Goal: Information Seeking & Learning: Learn about a topic

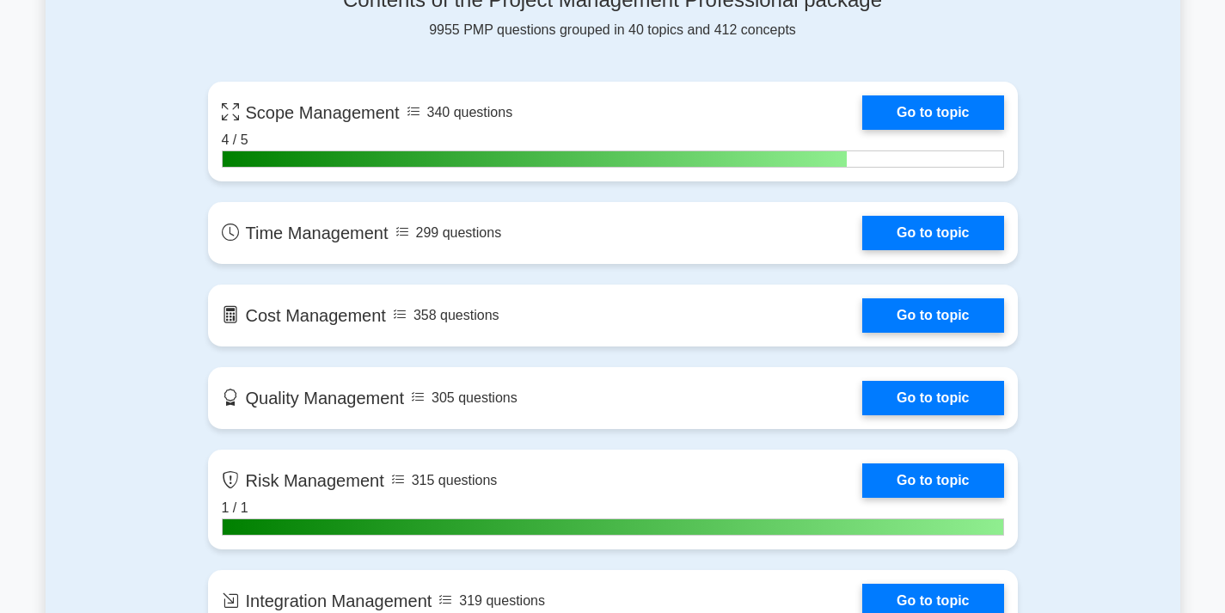
click at [862, 112] on link "Go to topic" at bounding box center [932, 112] width 141 height 34
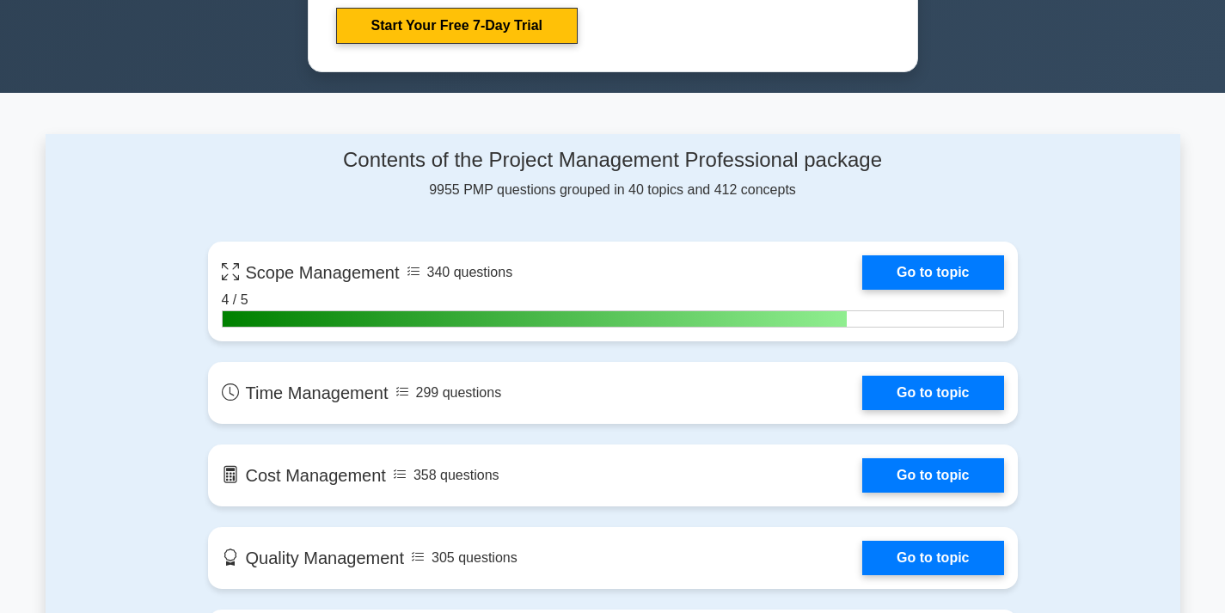
scroll to position [1031, 0]
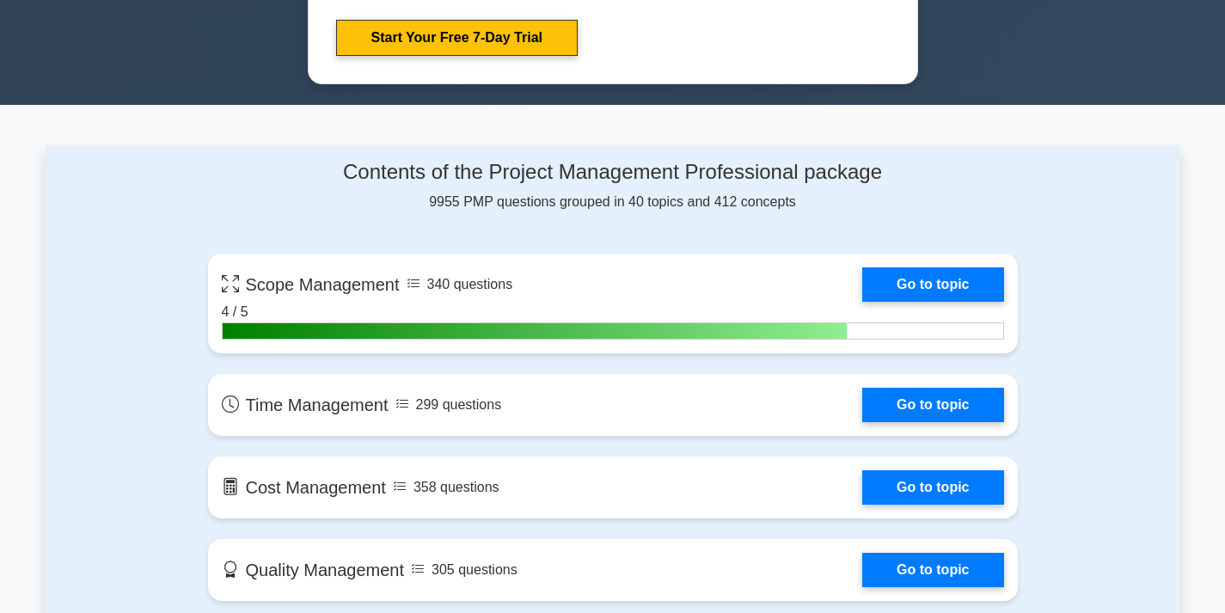
click at [862, 270] on link "Go to topic" at bounding box center [932, 284] width 141 height 34
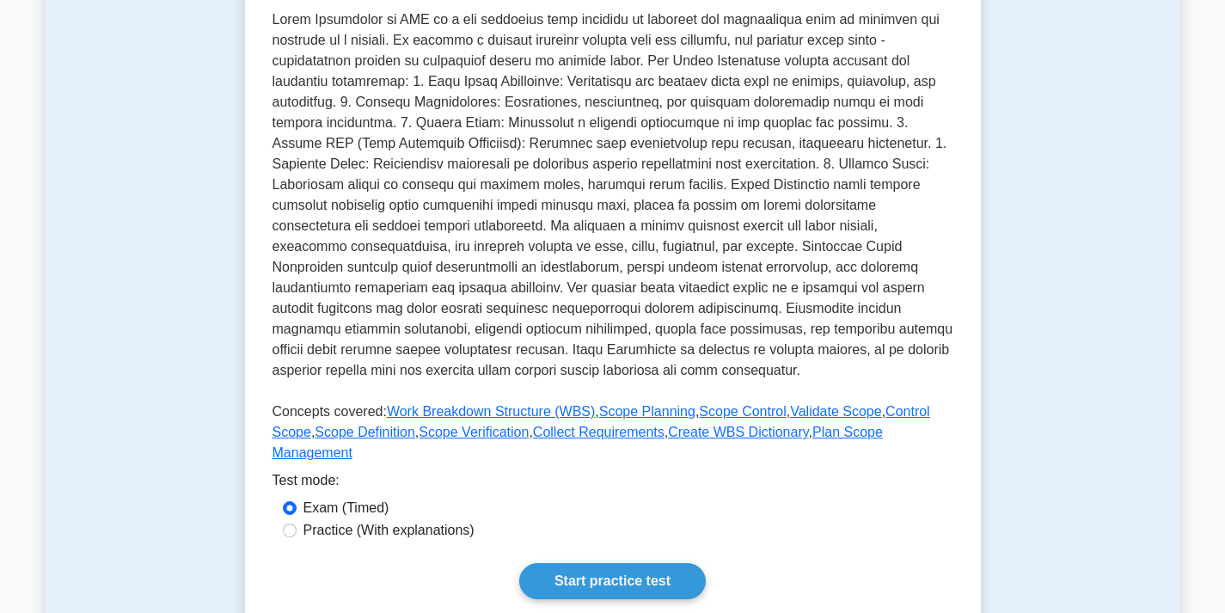
scroll to position [430, 0]
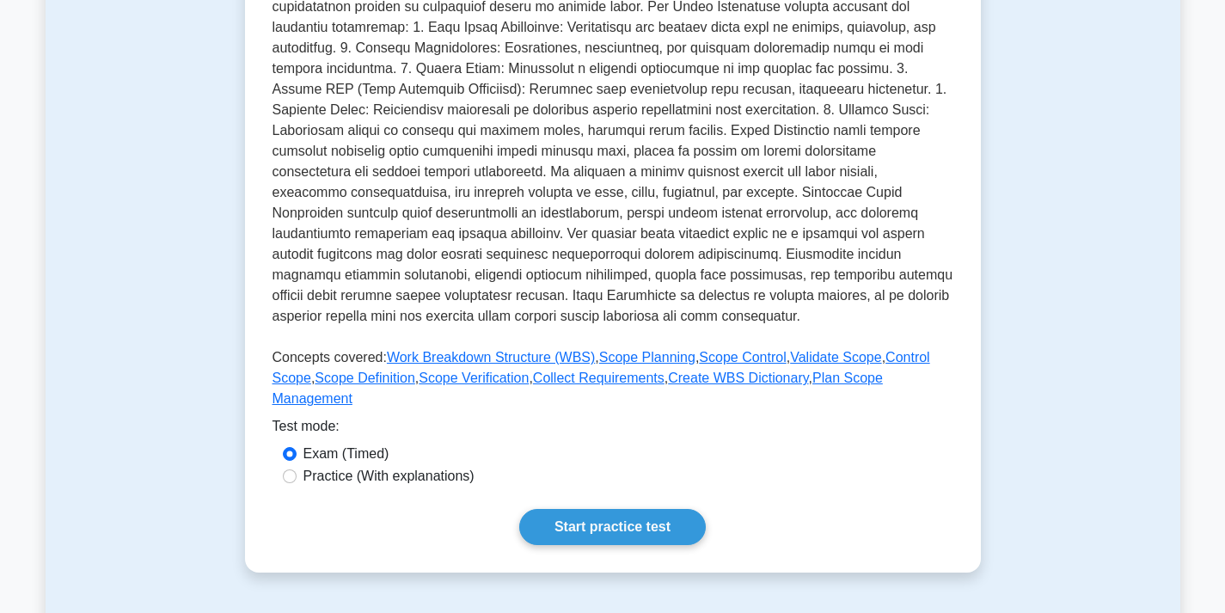
click at [630, 509] on link "Start practice test" at bounding box center [612, 527] width 186 height 36
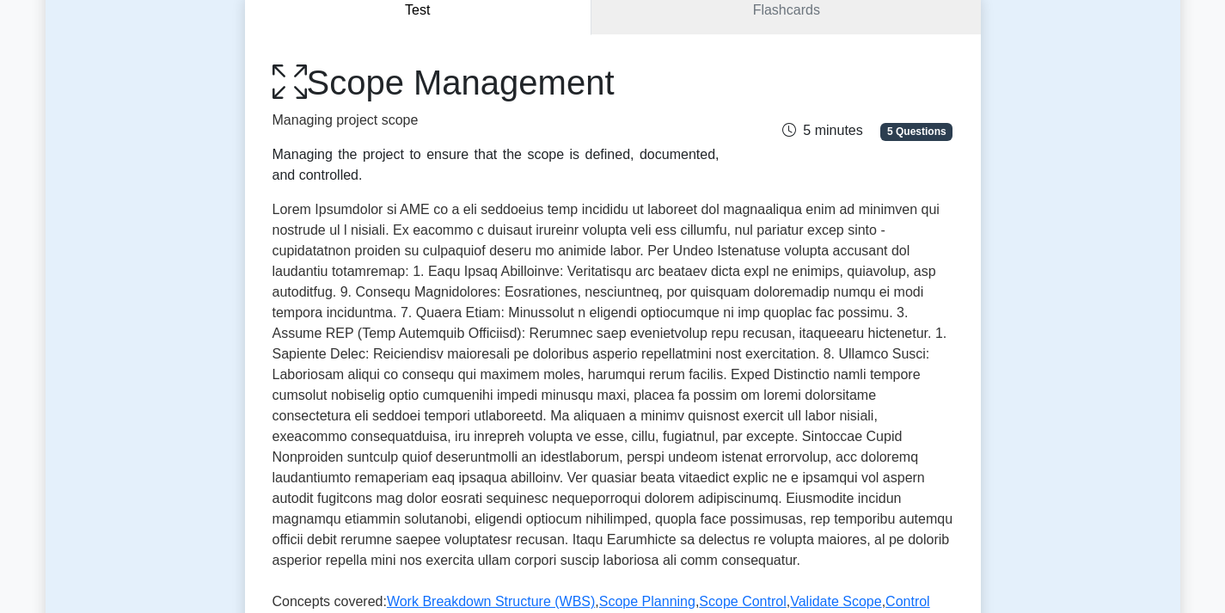
scroll to position [0, 0]
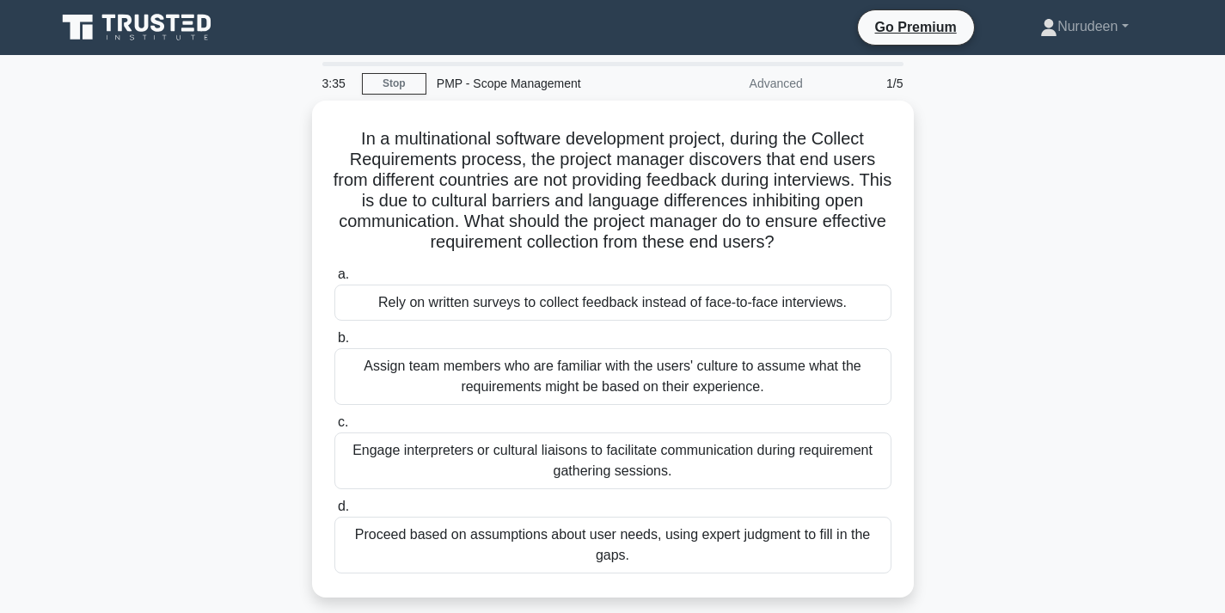
click at [654, 459] on div "Engage interpreters or cultural liaisons to facilitate communication during req…" at bounding box center [612, 460] width 557 height 57
click at [334, 428] on input "c. Engage interpreters or cultural liaisons to facilitate communication during …" at bounding box center [334, 422] width 0 height 11
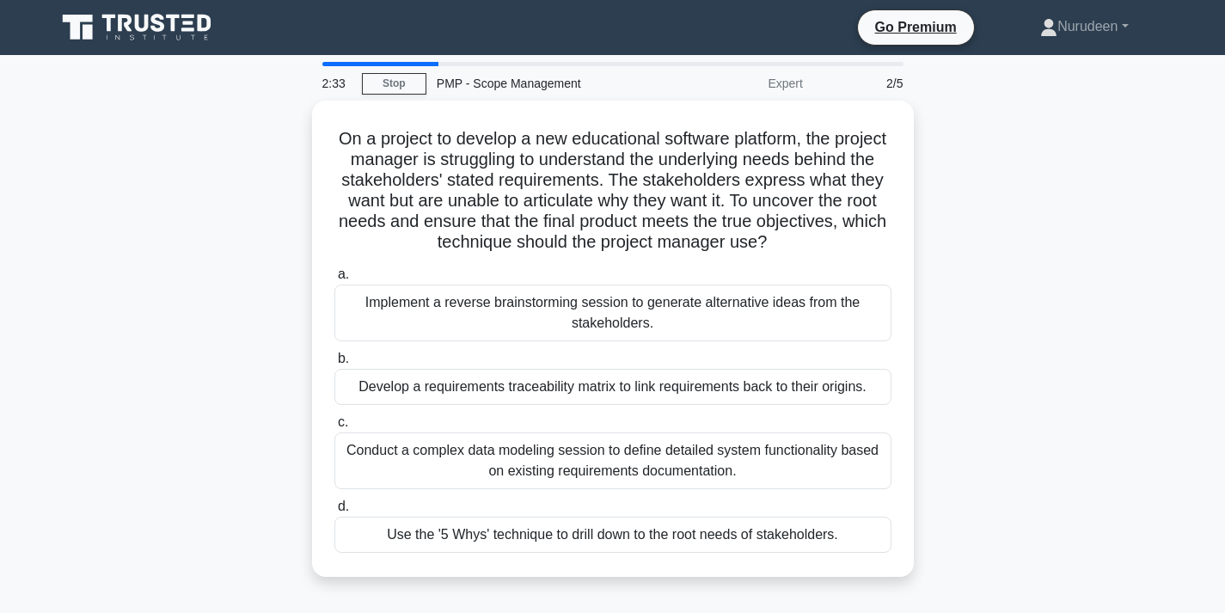
click at [502, 523] on div "Use the '5 Whys' technique to drill down to the root needs of stakeholders." at bounding box center [612, 534] width 557 height 36
click at [334, 512] on input "d. Use the '5 Whys' technique to drill down to the root needs of stakeholders." at bounding box center [334, 506] width 0 height 11
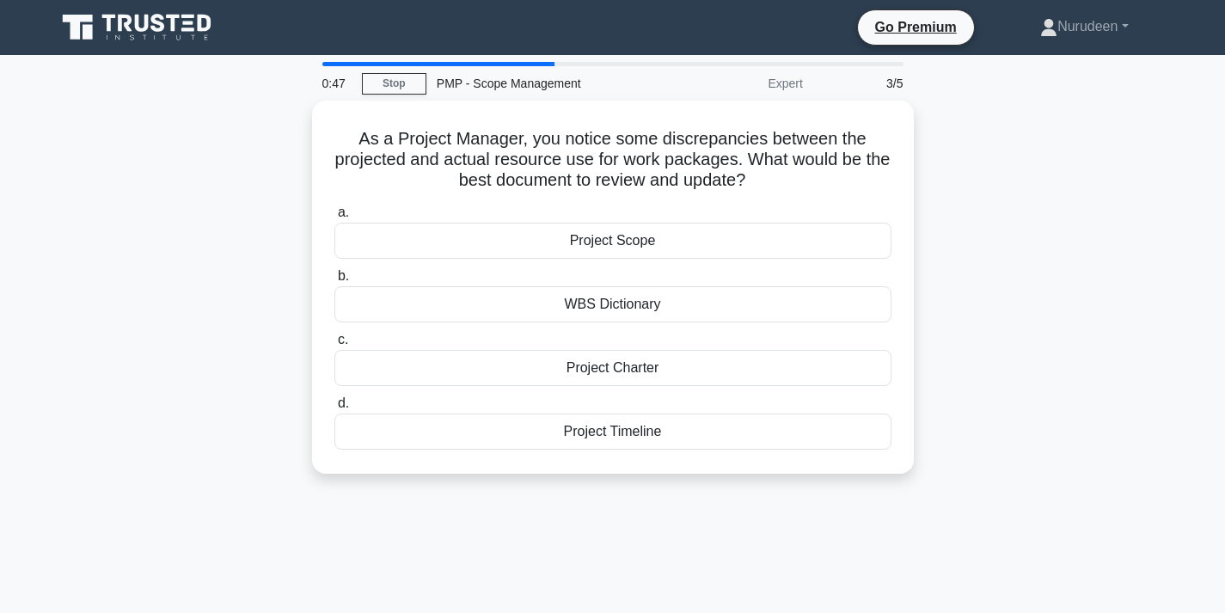
click at [627, 301] on div "WBS Dictionary" at bounding box center [612, 304] width 557 height 36
click at [334, 282] on input "b. WBS Dictionary" at bounding box center [334, 276] width 0 height 11
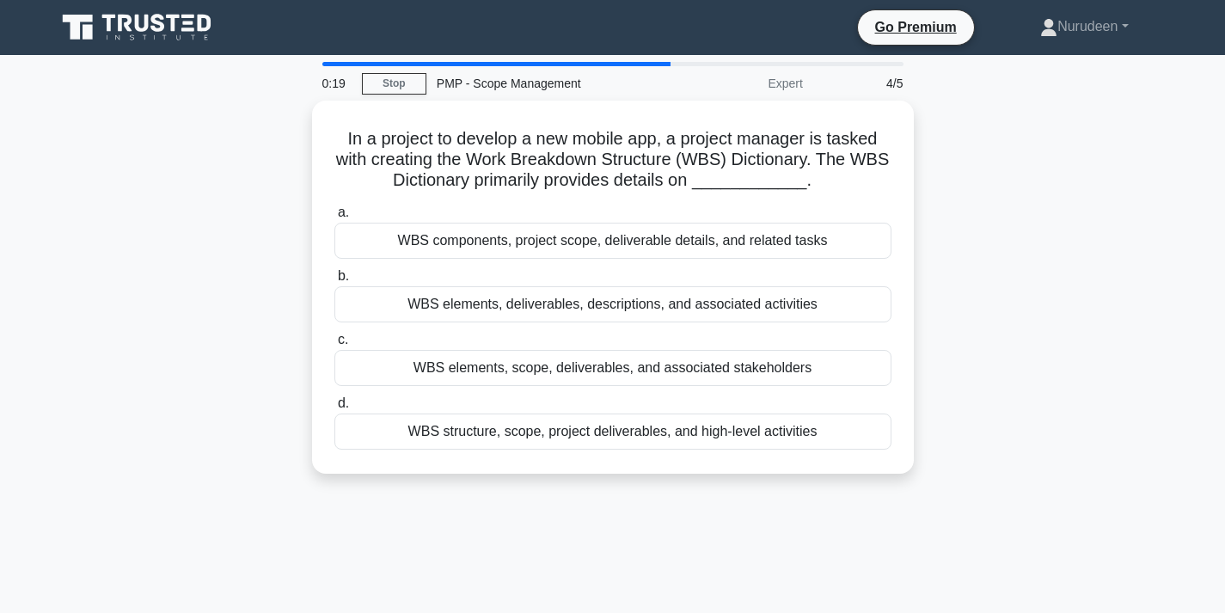
click at [537, 299] on div "WBS elements, deliverables, descriptions, and associated activities" at bounding box center [612, 304] width 557 height 36
click at [334, 282] on input "b. WBS elements, deliverables, descriptions, and associated activities" at bounding box center [334, 276] width 0 height 11
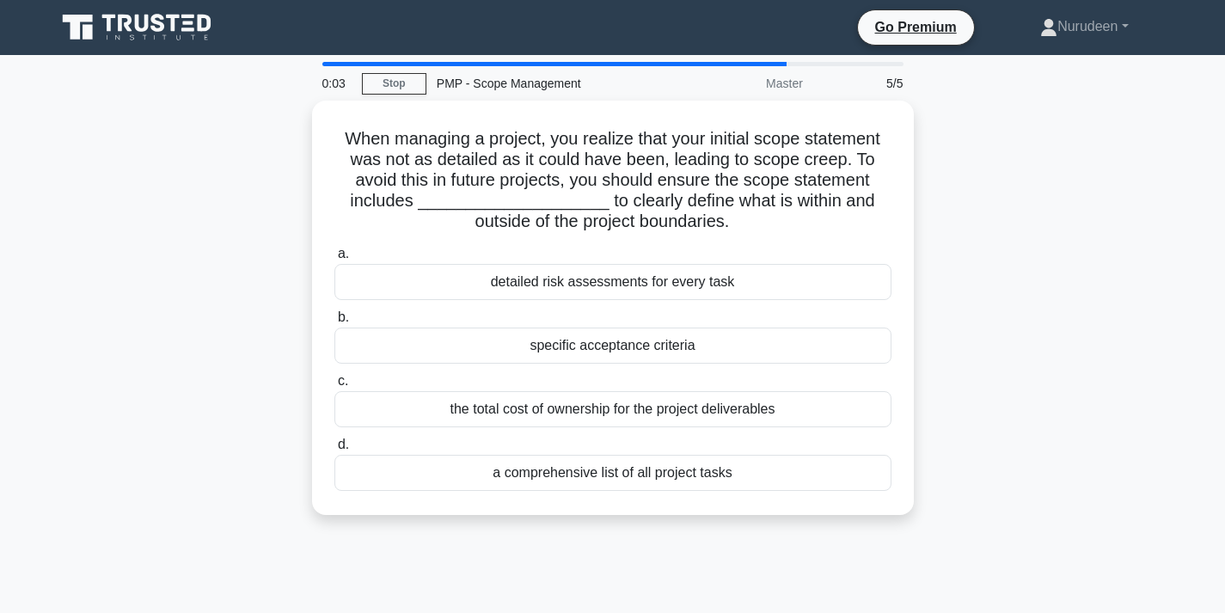
click at [565, 276] on div "detailed risk assessments for every task" at bounding box center [612, 282] width 557 height 36
click at [334, 260] on input "a. detailed risk assessments for every task" at bounding box center [334, 253] width 0 height 11
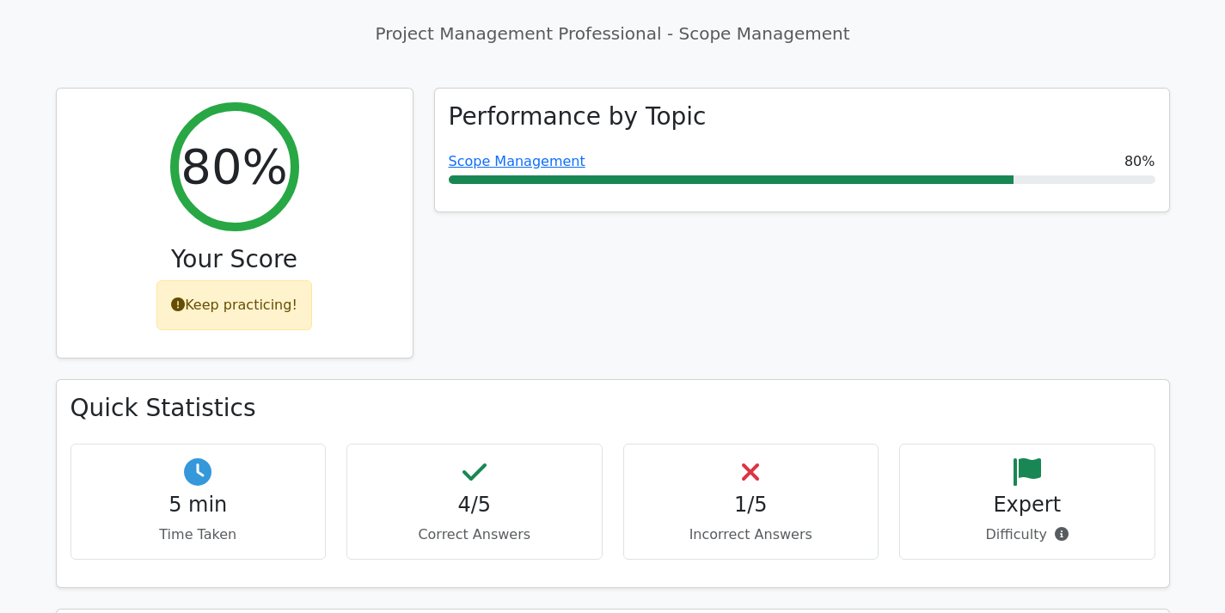
scroll to position [602, 0]
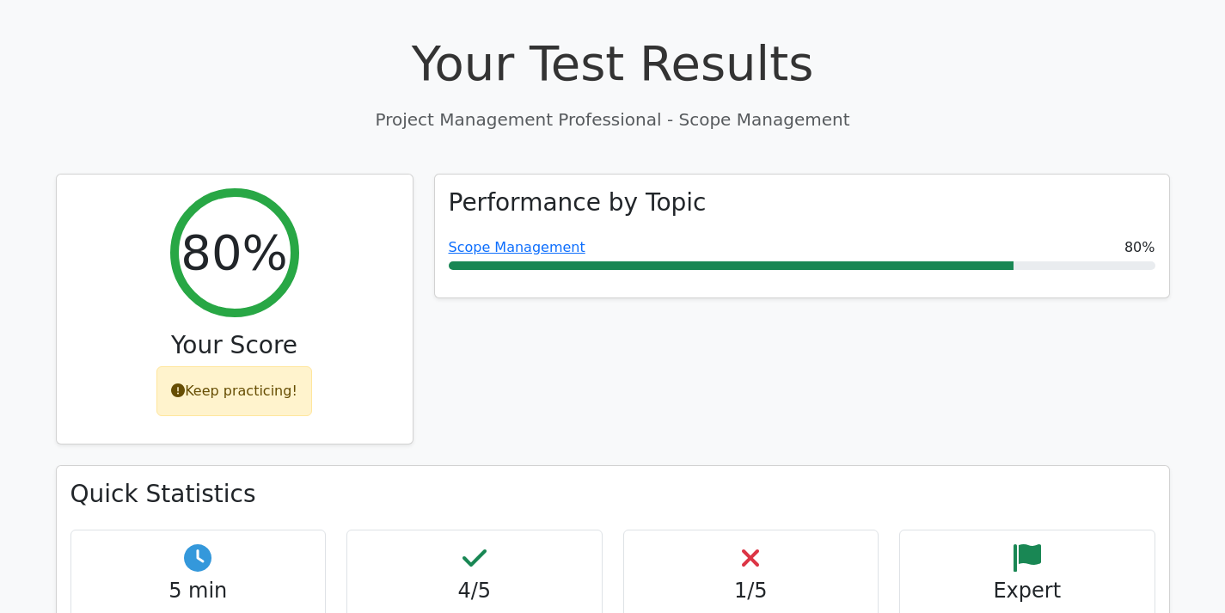
click at [516, 239] on link "Scope Management" at bounding box center [517, 247] width 137 height 16
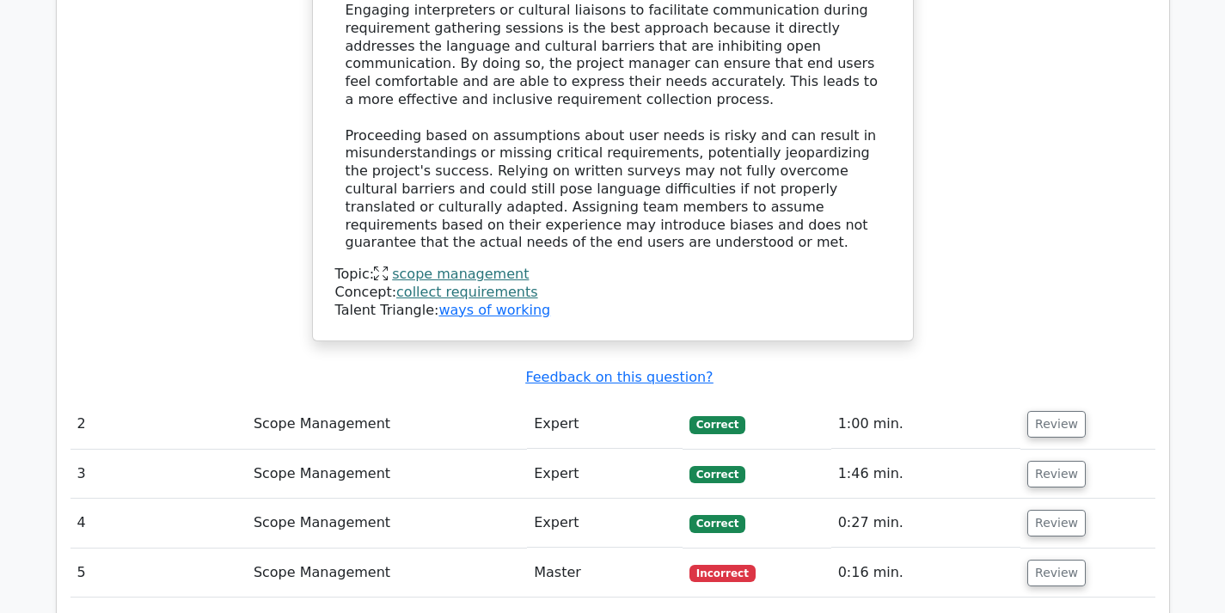
scroll to position [1891, 0]
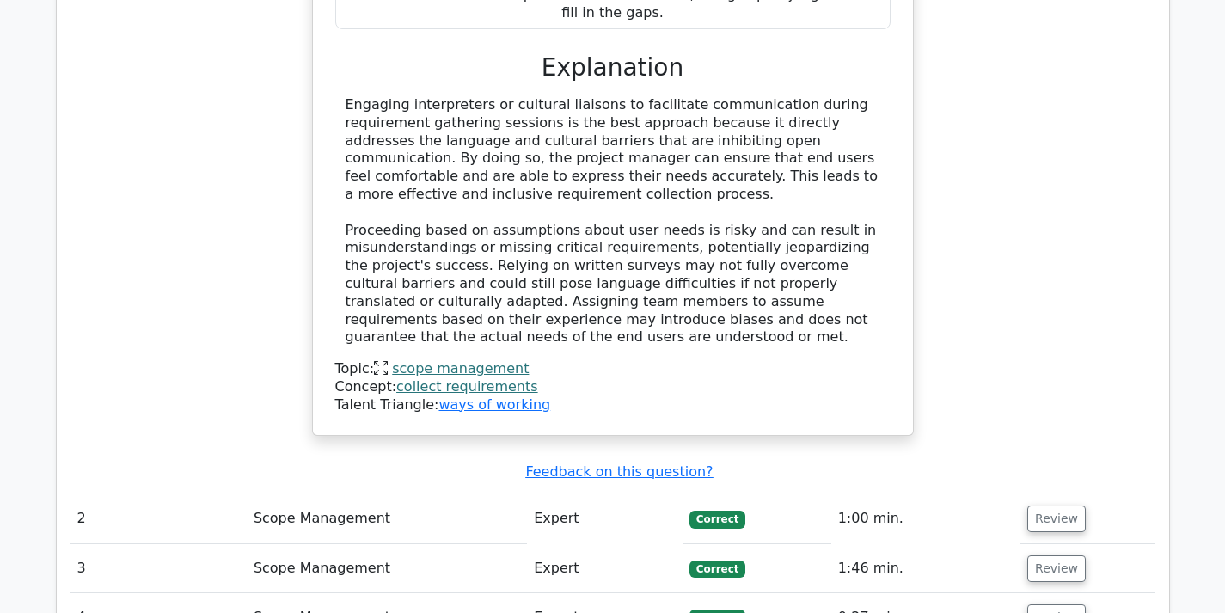
click at [1038, 505] on button "Review" at bounding box center [1056, 518] width 58 height 27
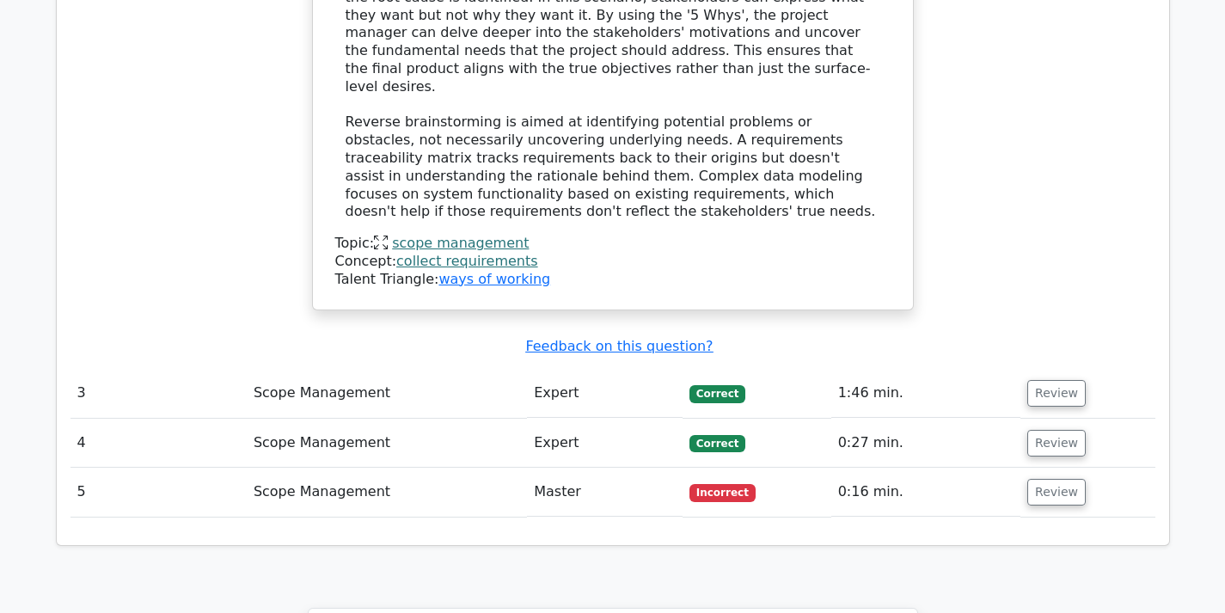
scroll to position [3094, 0]
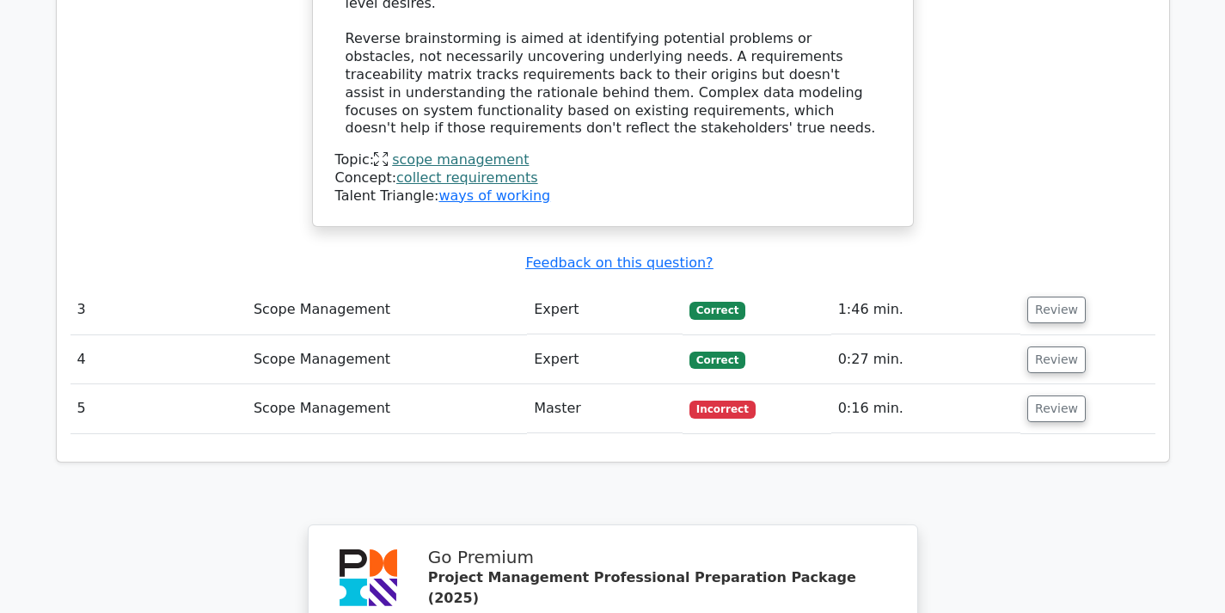
click at [1048, 296] on button "Review" at bounding box center [1056, 309] width 58 height 27
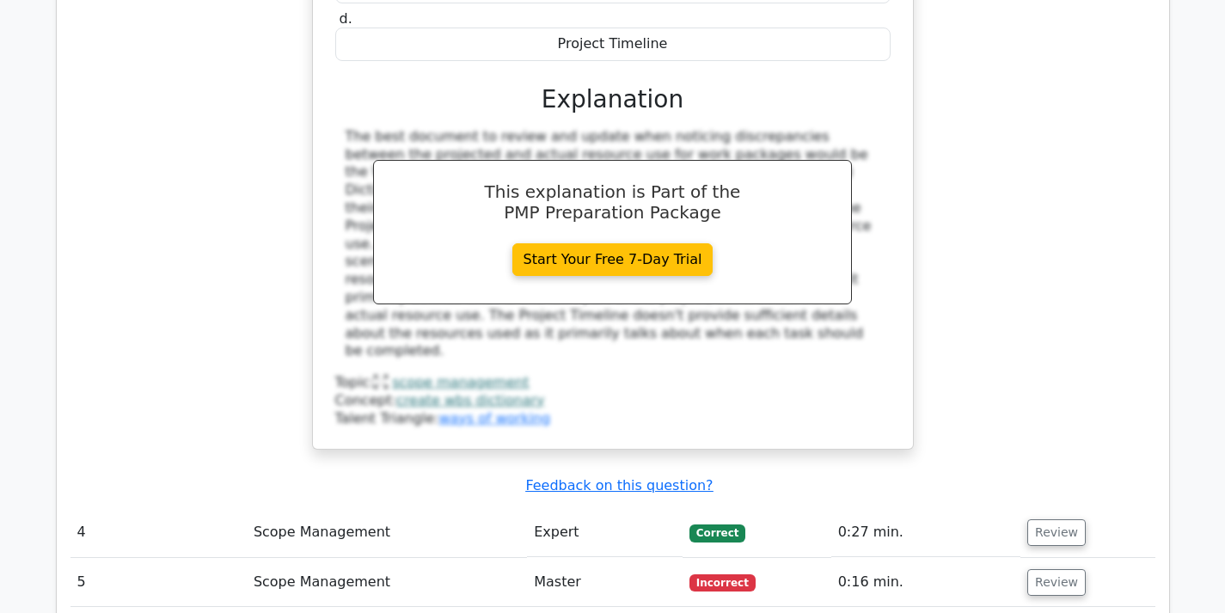
scroll to position [3695, 0]
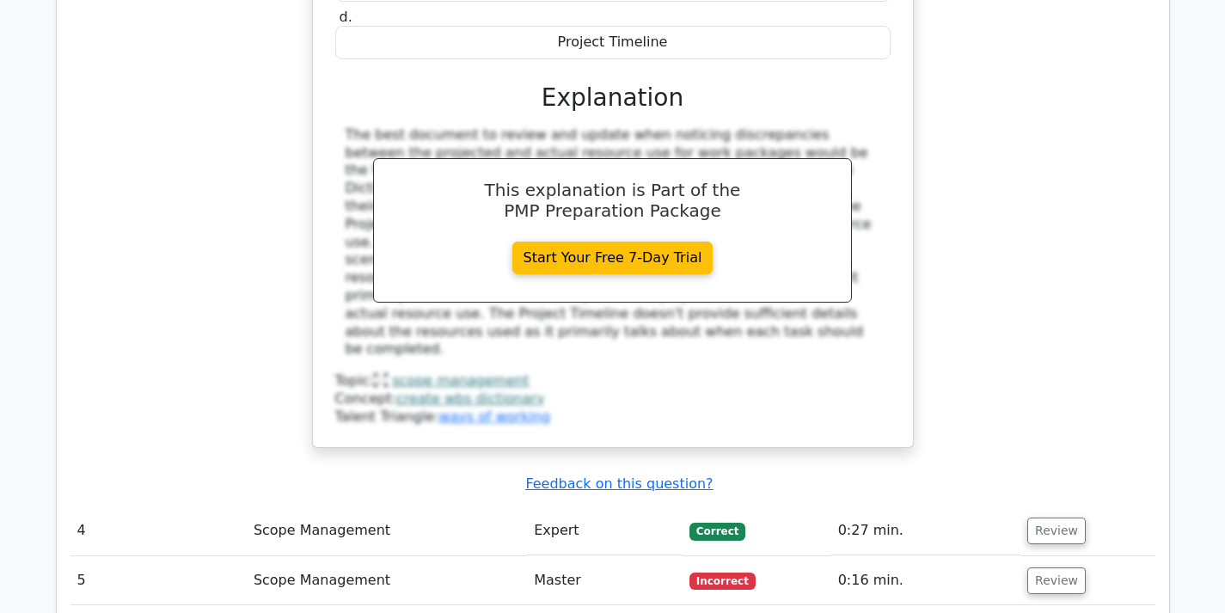
click at [1054, 517] on button "Review" at bounding box center [1056, 530] width 58 height 27
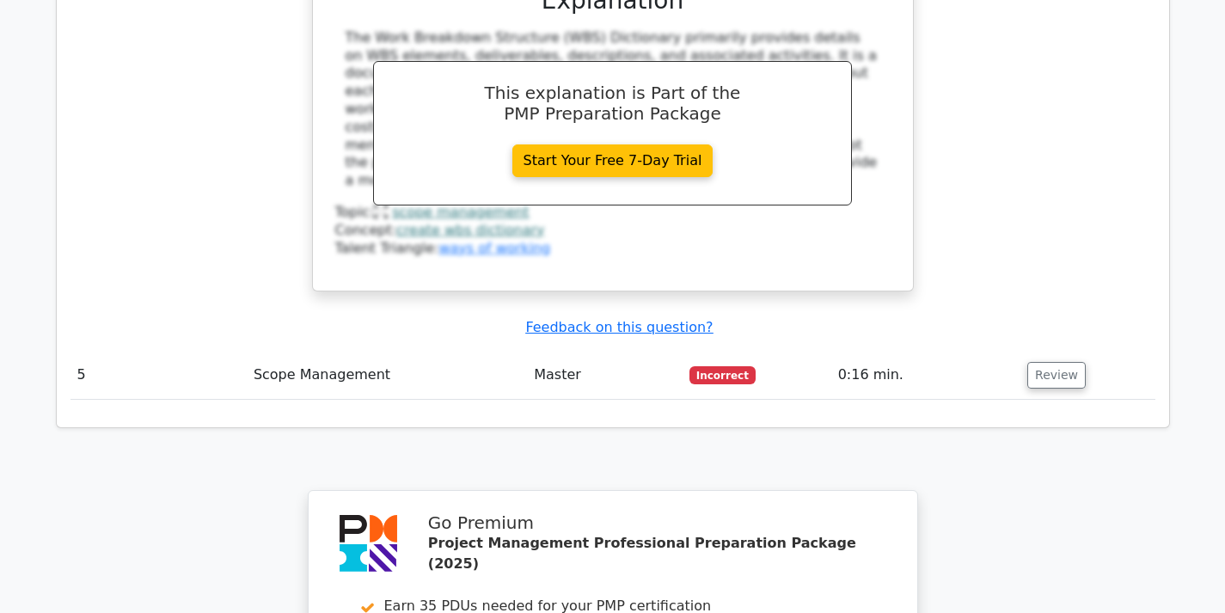
scroll to position [4641, 0]
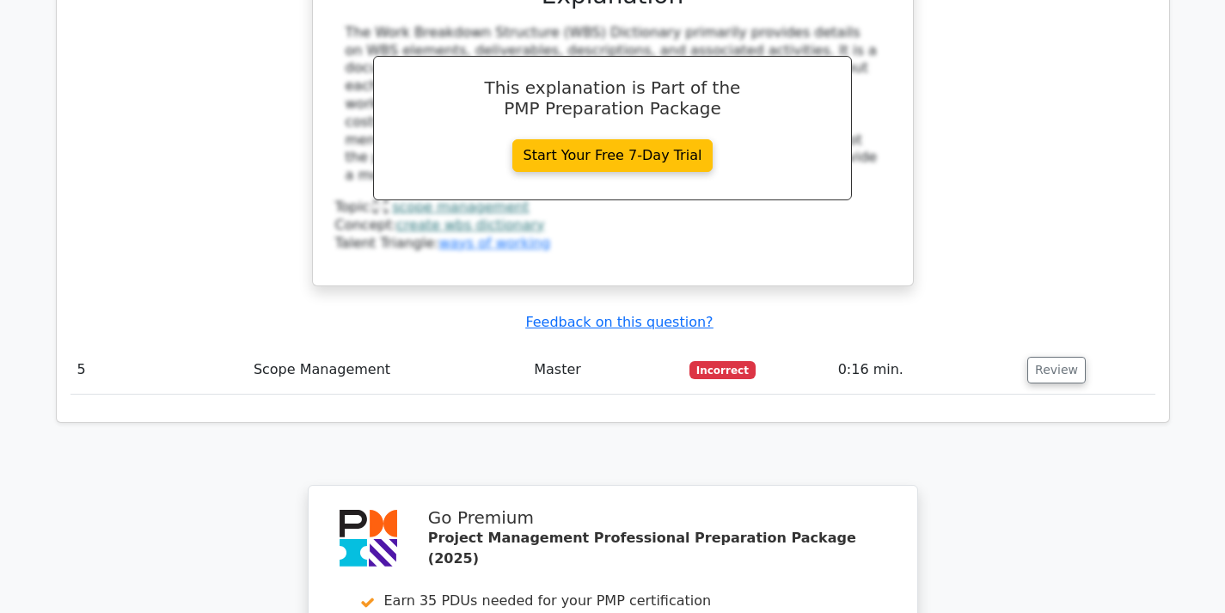
click at [1050, 357] on button "Review" at bounding box center [1056, 370] width 58 height 27
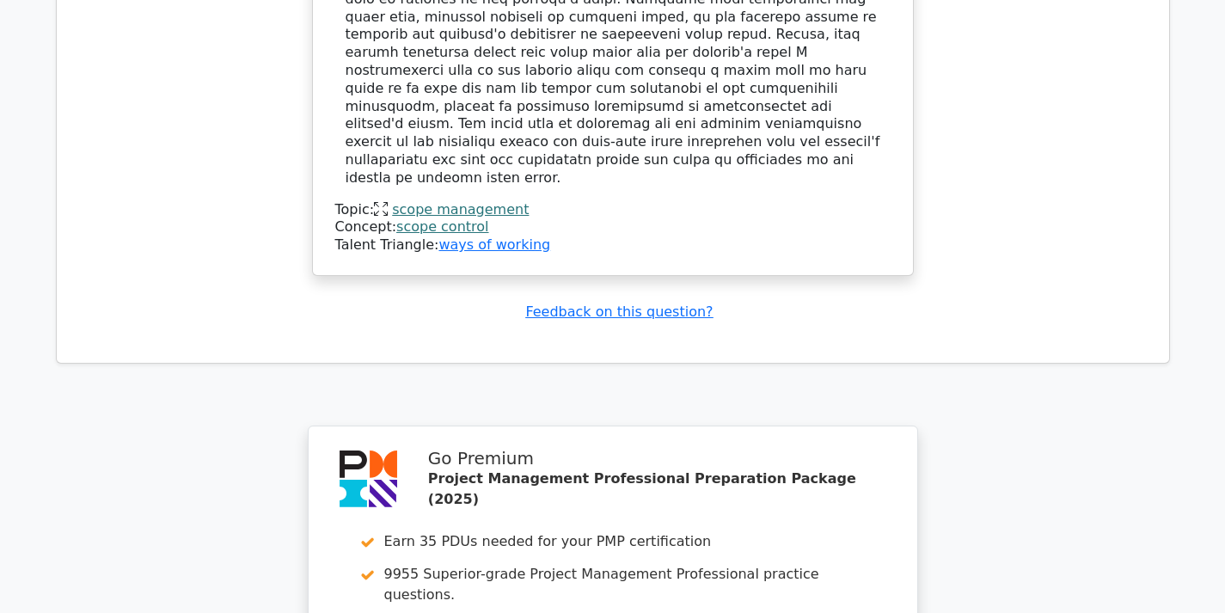
scroll to position [5904, 0]
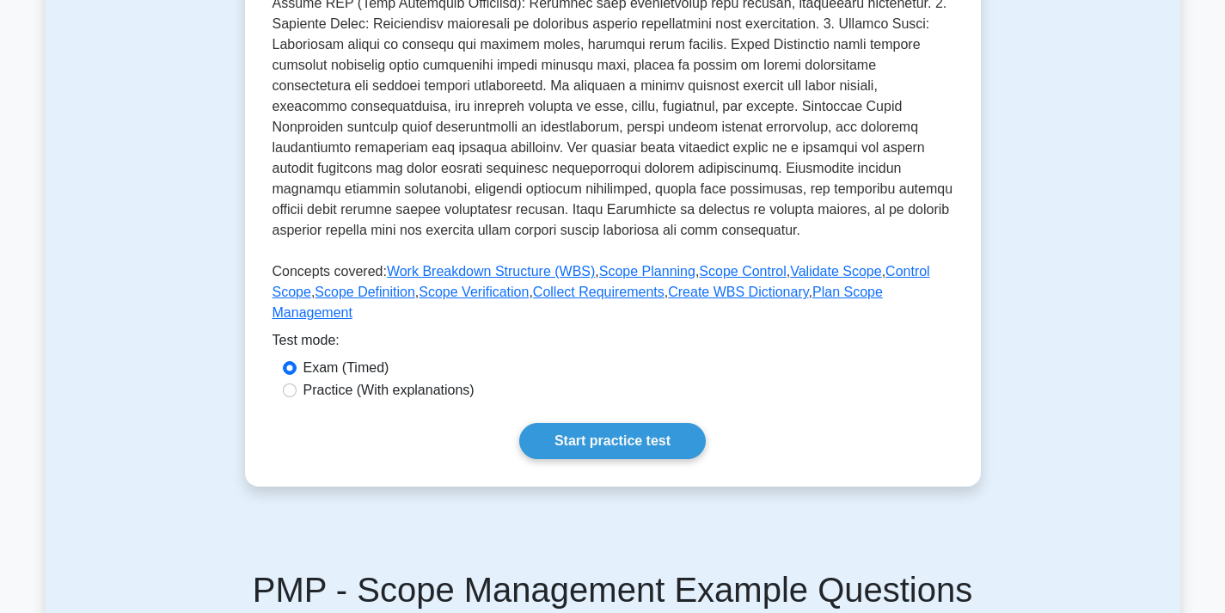
scroll to position [688, 0]
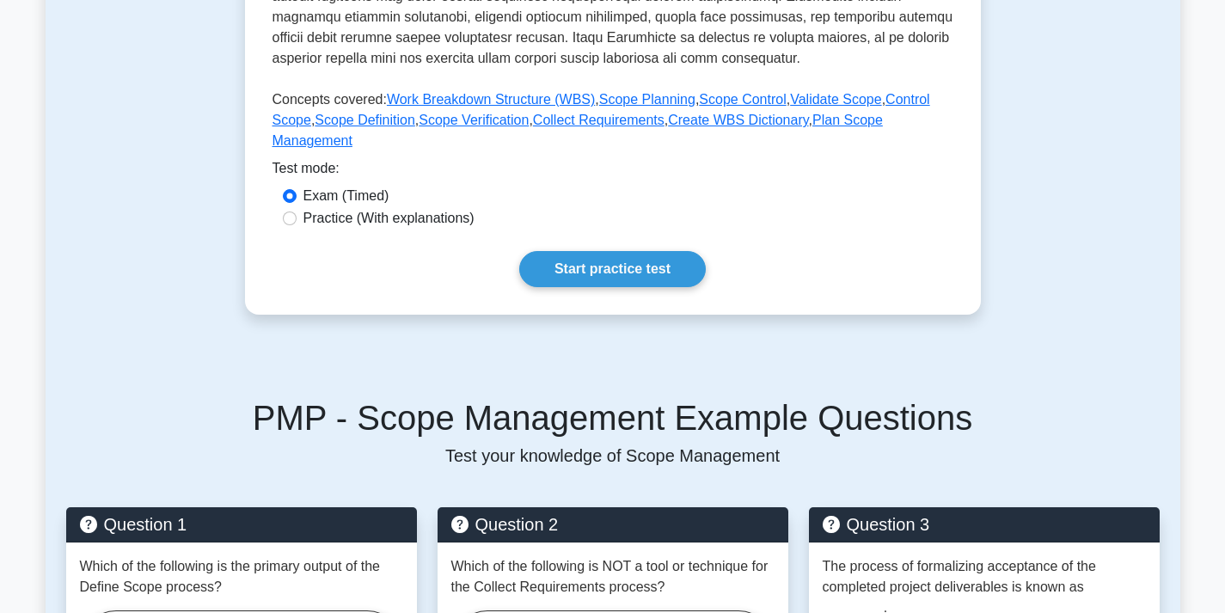
click at [616, 251] on link "Start practice test" at bounding box center [612, 269] width 186 height 36
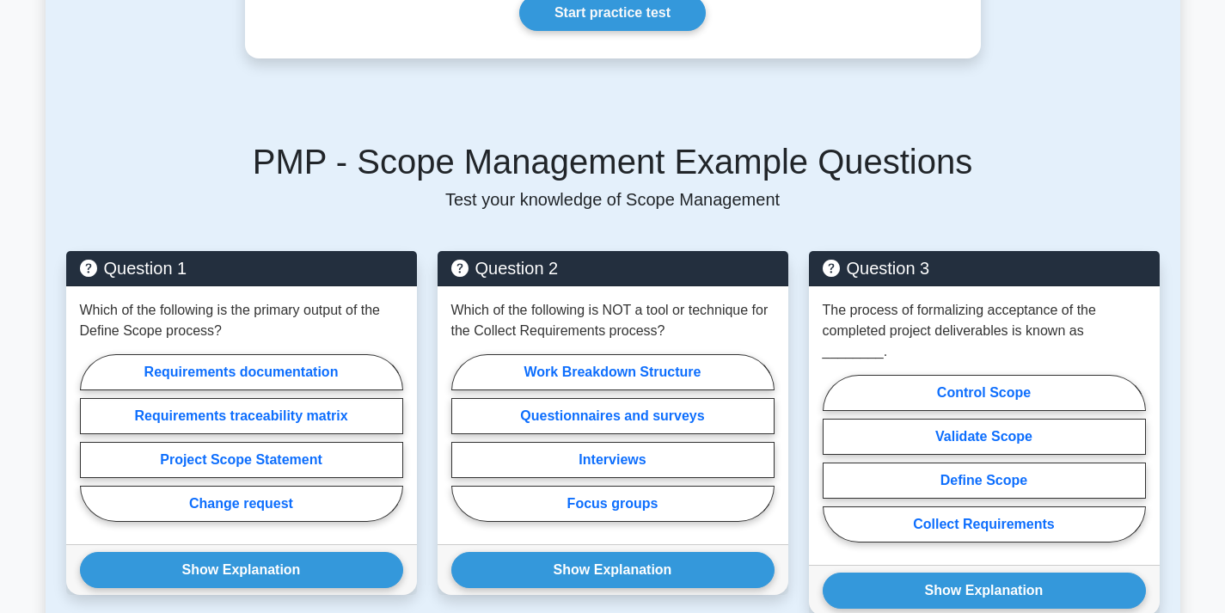
scroll to position [945, 0]
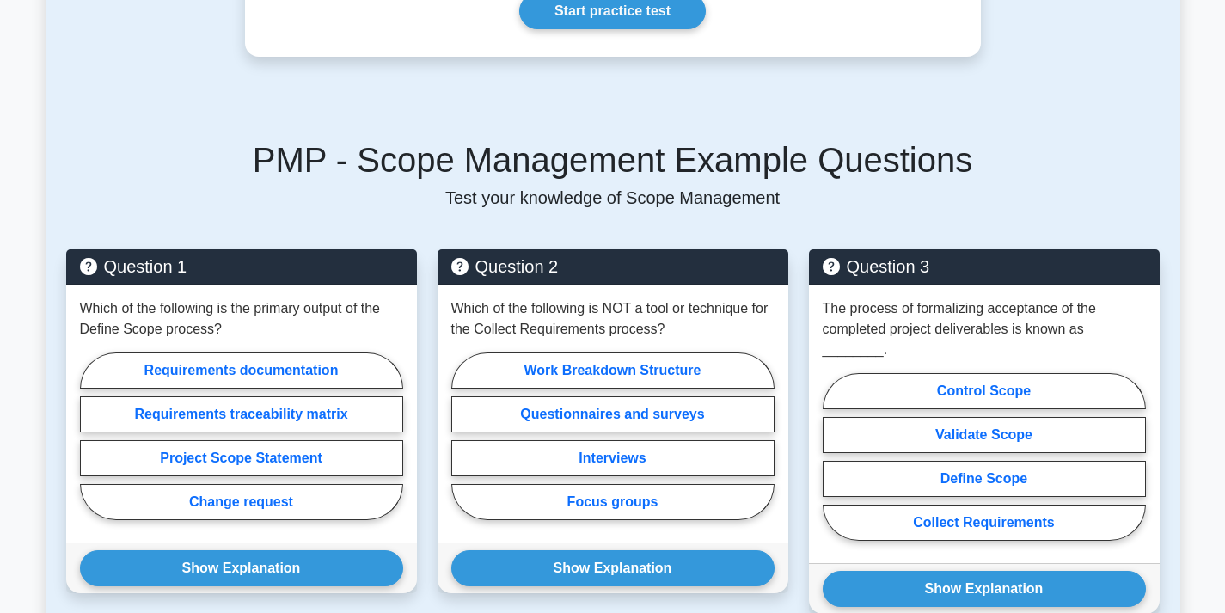
click at [296, 440] on label "Project Scope Statement" at bounding box center [241, 458] width 323 height 36
click at [91, 436] on input "Project Scope Statement" at bounding box center [85, 441] width 11 height 11
radio input "true"
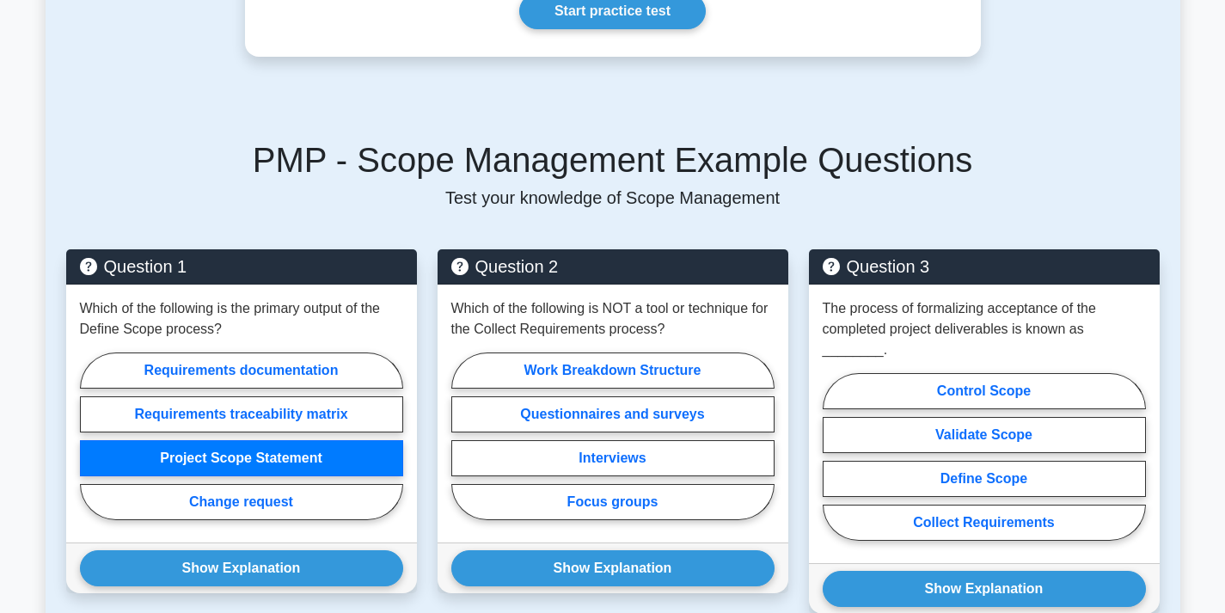
click at [290, 550] on button "Show Explanation" at bounding box center [241, 568] width 323 height 36
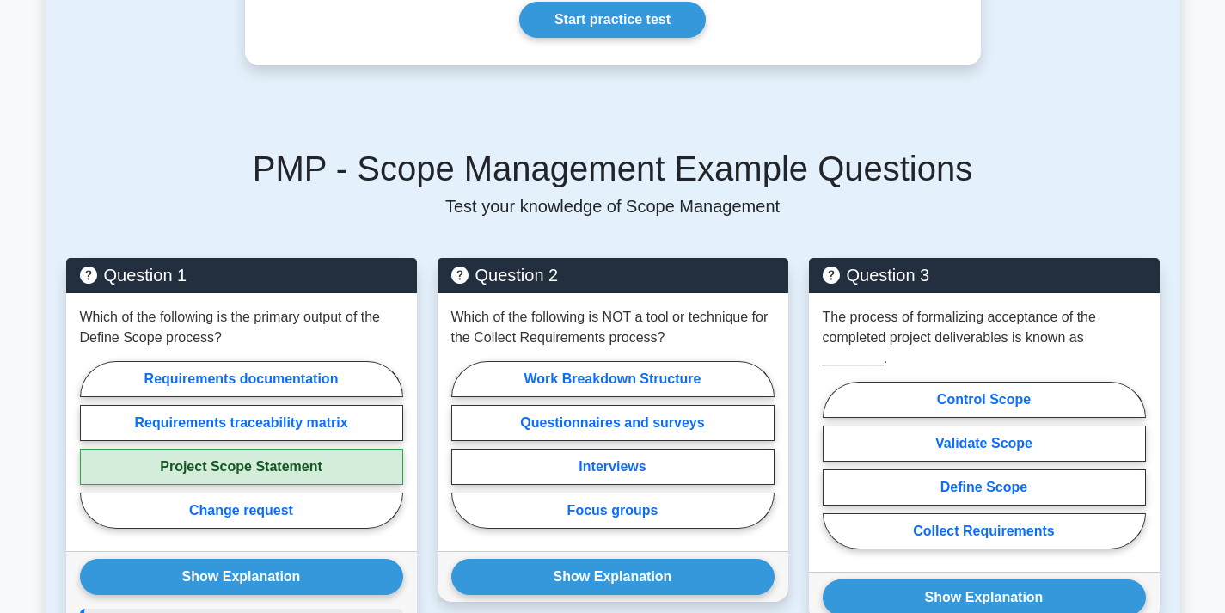
scroll to position [1031, 0]
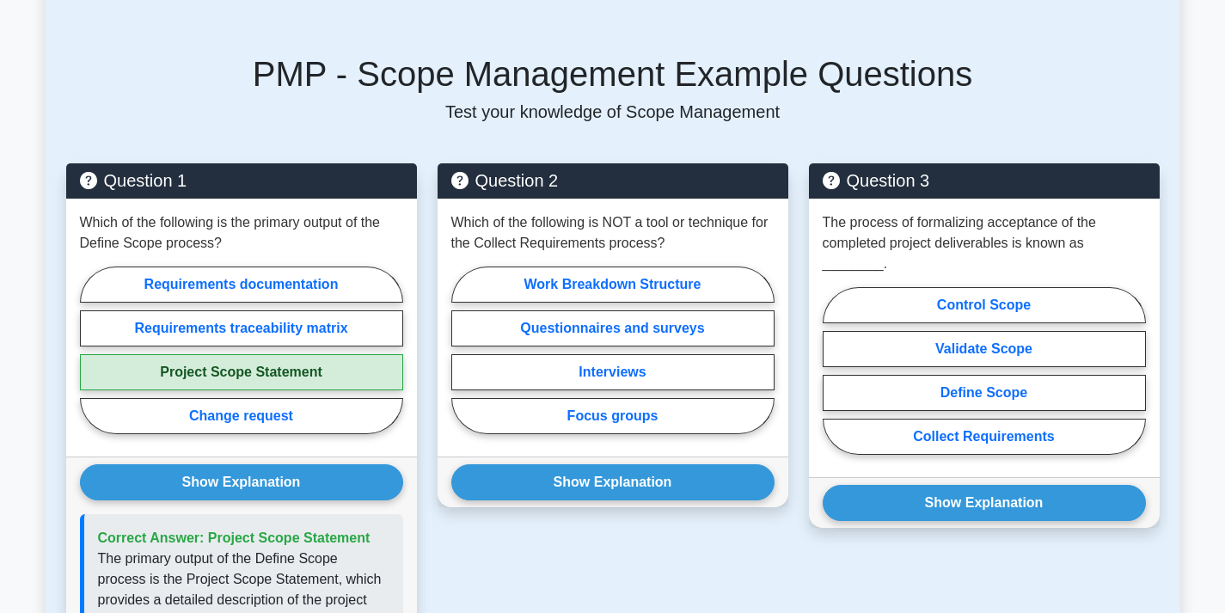
click at [640, 266] on label "Work Breakdown Structure" at bounding box center [612, 284] width 323 height 36
click at [462, 350] on input "Work Breakdown Structure" at bounding box center [456, 355] width 11 height 11
radio input "true"
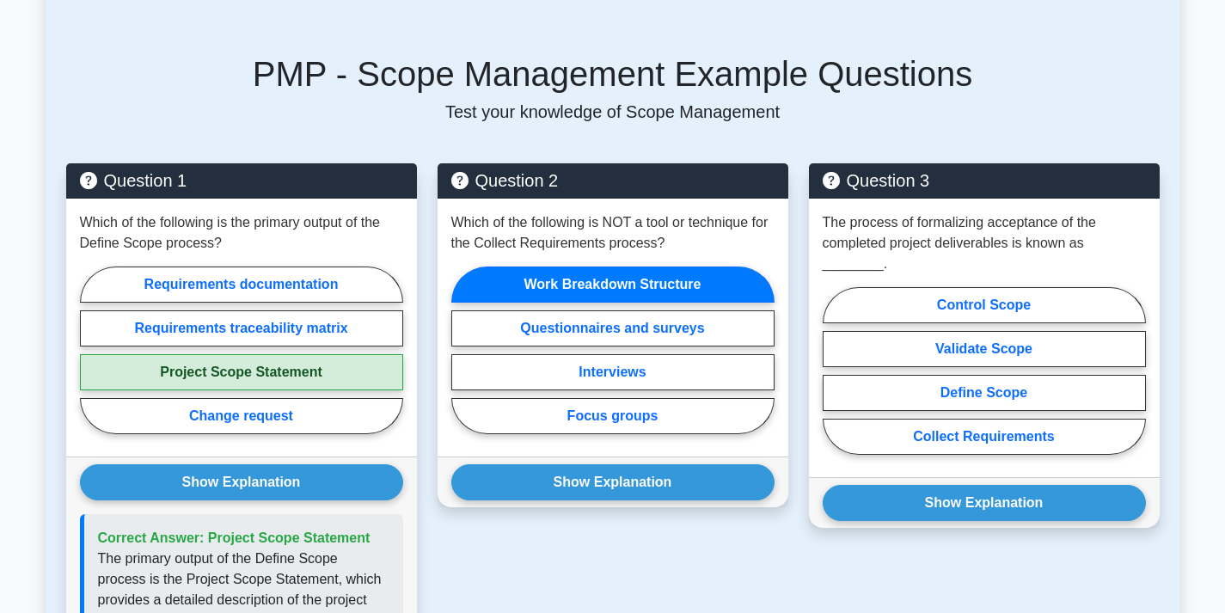
click at [613, 464] on button "Show Explanation" at bounding box center [612, 482] width 323 height 36
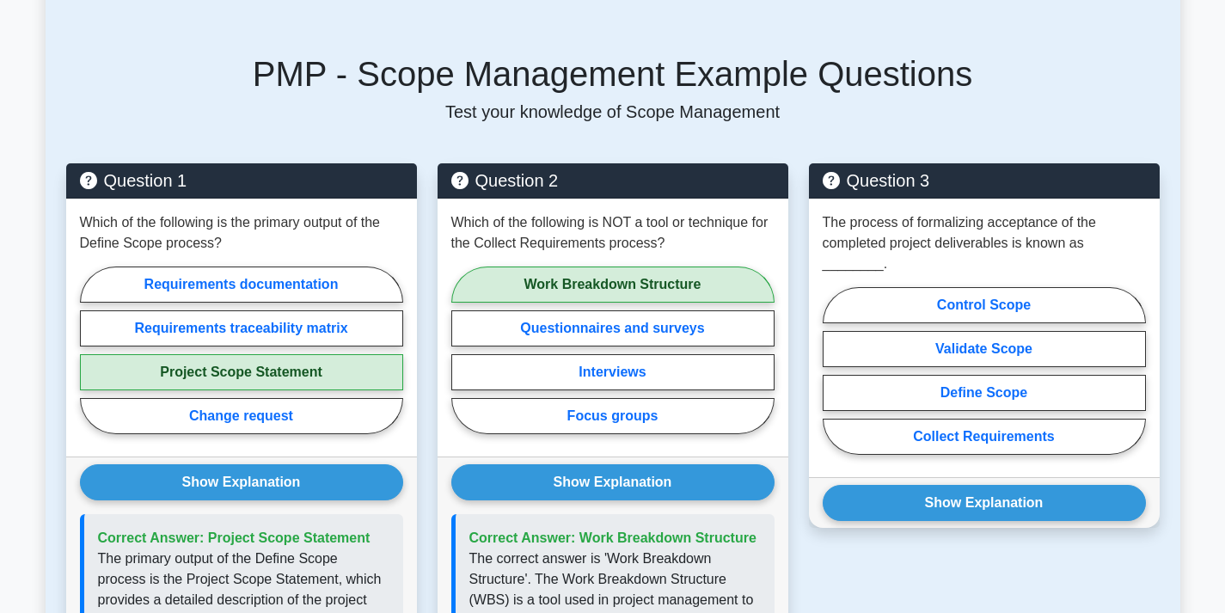
click at [1001, 331] on label "Validate Scope" at bounding box center [983, 349] width 323 height 36
click at [834, 370] on input "Validate Scope" at bounding box center [827, 375] width 11 height 11
radio input "true"
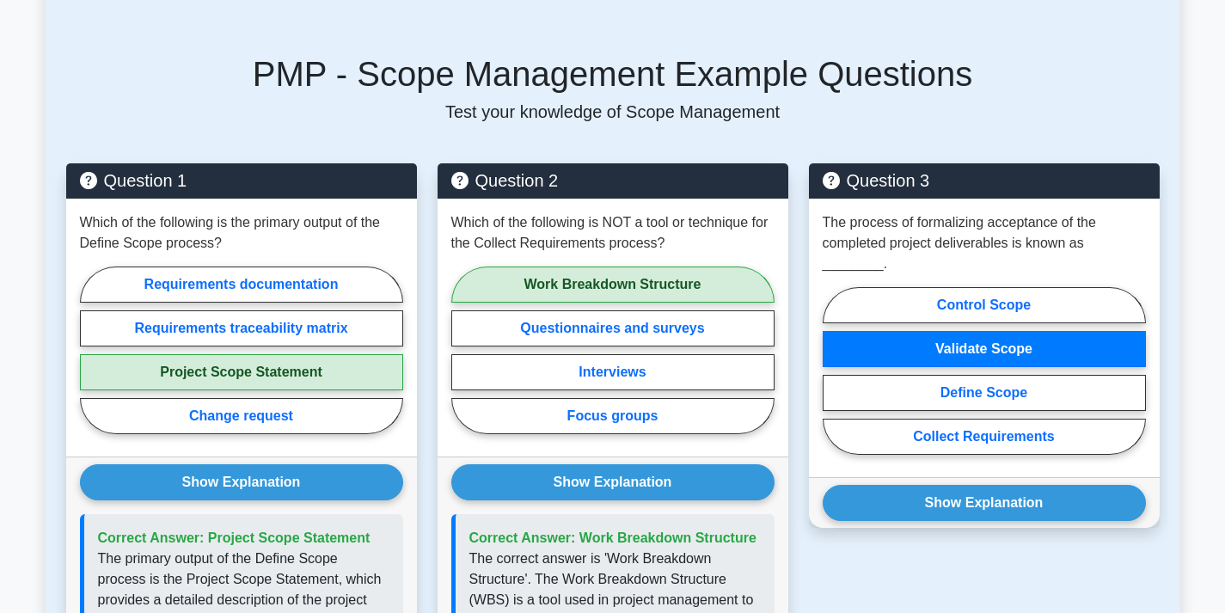
click at [980, 485] on button "Show Explanation" at bounding box center [983, 503] width 323 height 36
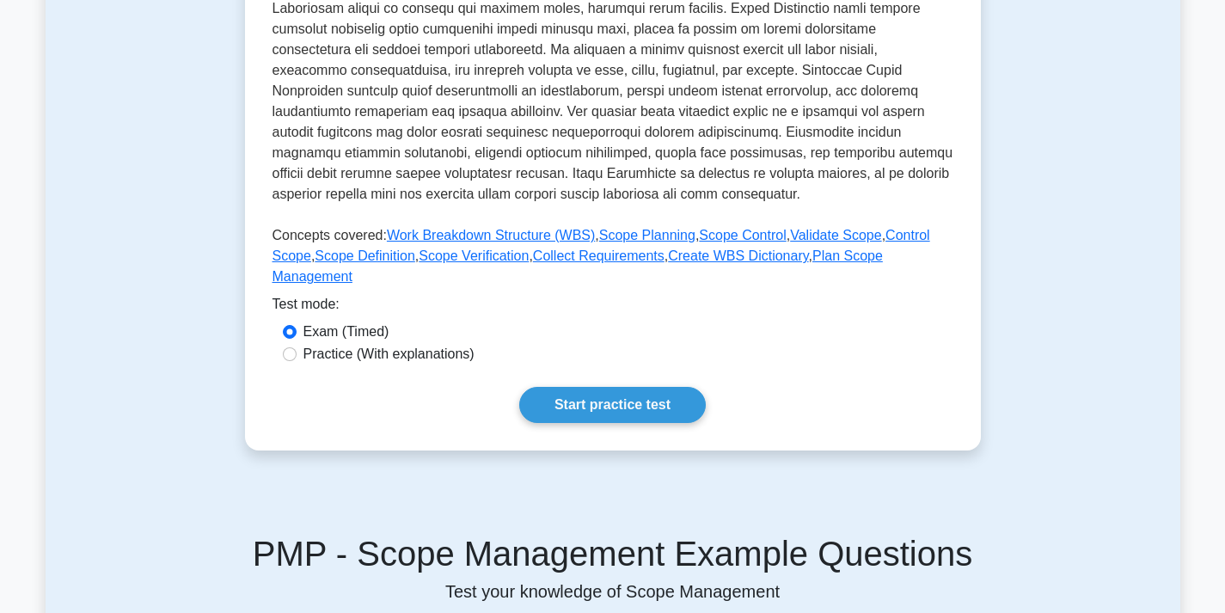
scroll to position [516, 0]
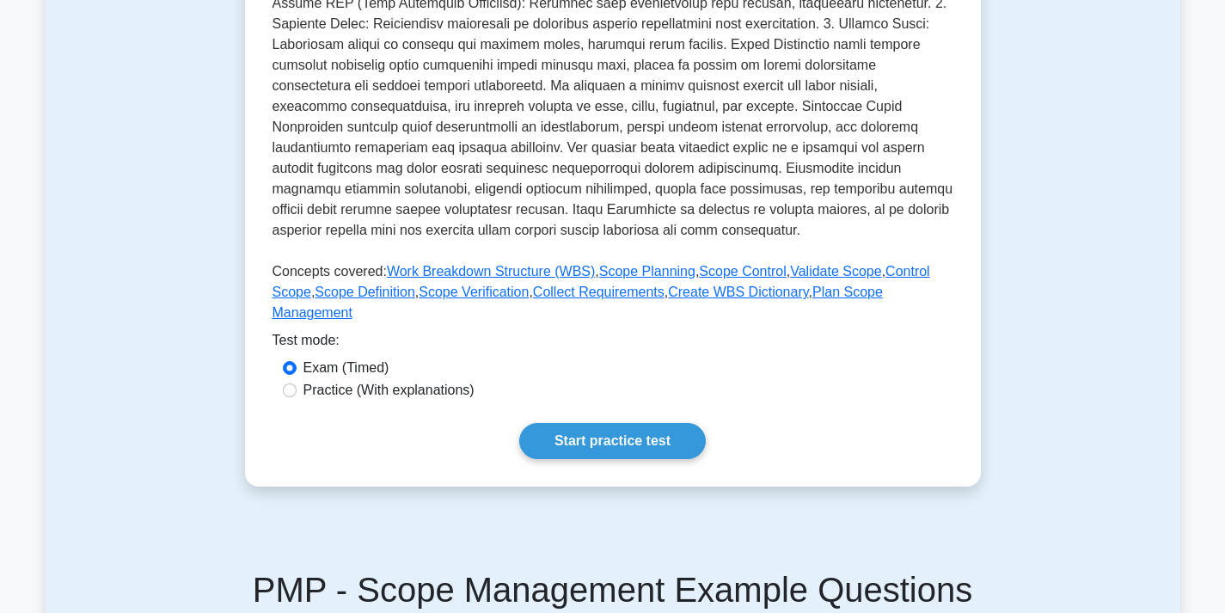
click at [625, 423] on link "Start practice test" at bounding box center [612, 441] width 186 height 36
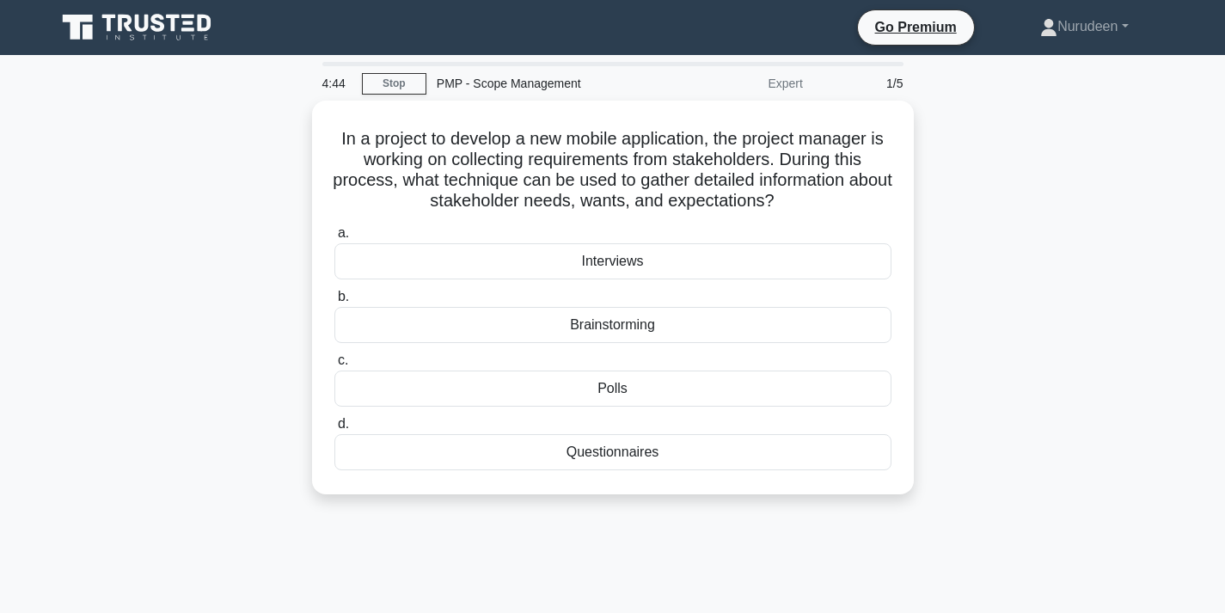
click at [643, 447] on div "Questionnaires" at bounding box center [612, 452] width 557 height 36
click at [334, 430] on input "d. Questionnaires" at bounding box center [334, 424] width 0 height 11
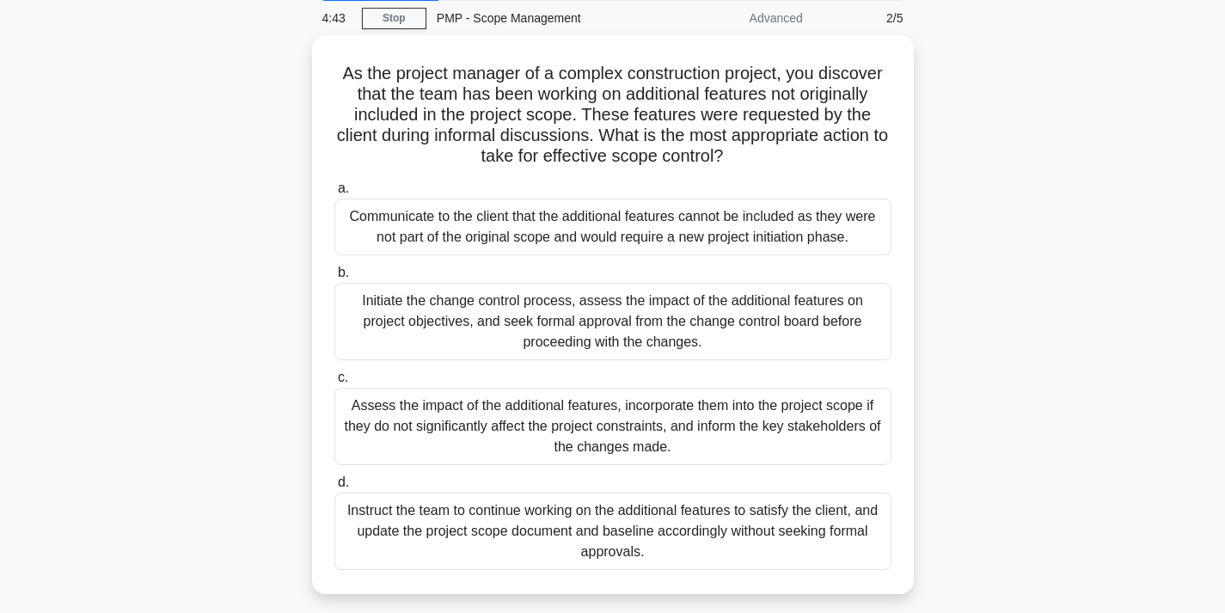
scroll to position [86, 0]
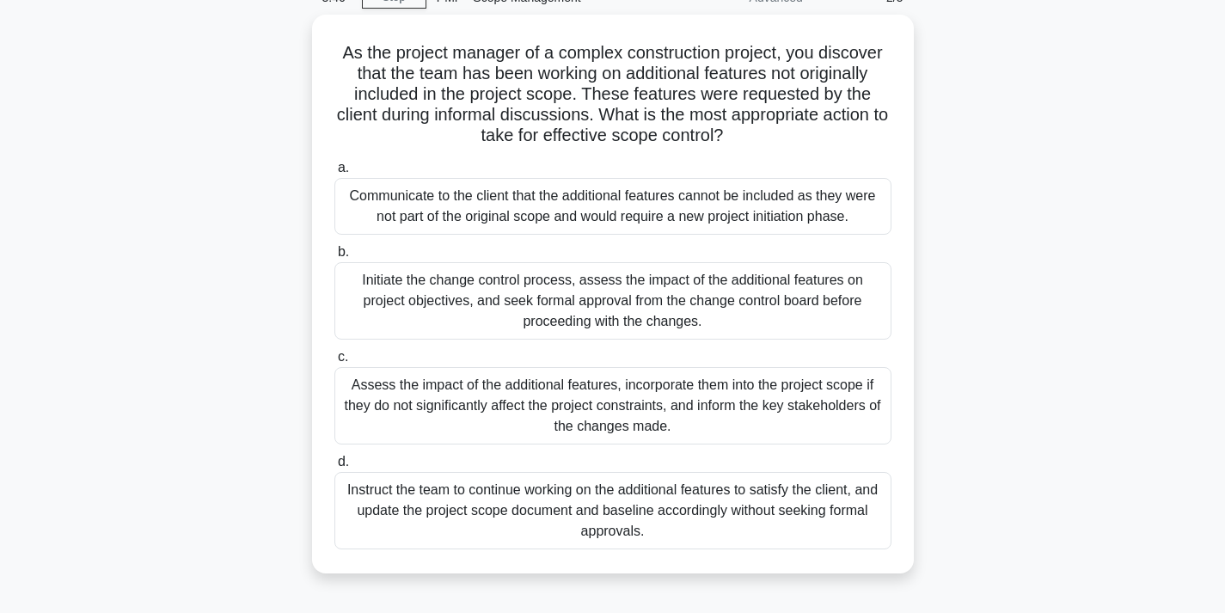
click at [746, 294] on div "Initiate the change control process, assess the impact of the additional featur…" at bounding box center [612, 300] width 557 height 77
click at [334, 258] on input "b. Initiate the change control process, assess the impact of the additional fea…" at bounding box center [334, 252] width 0 height 11
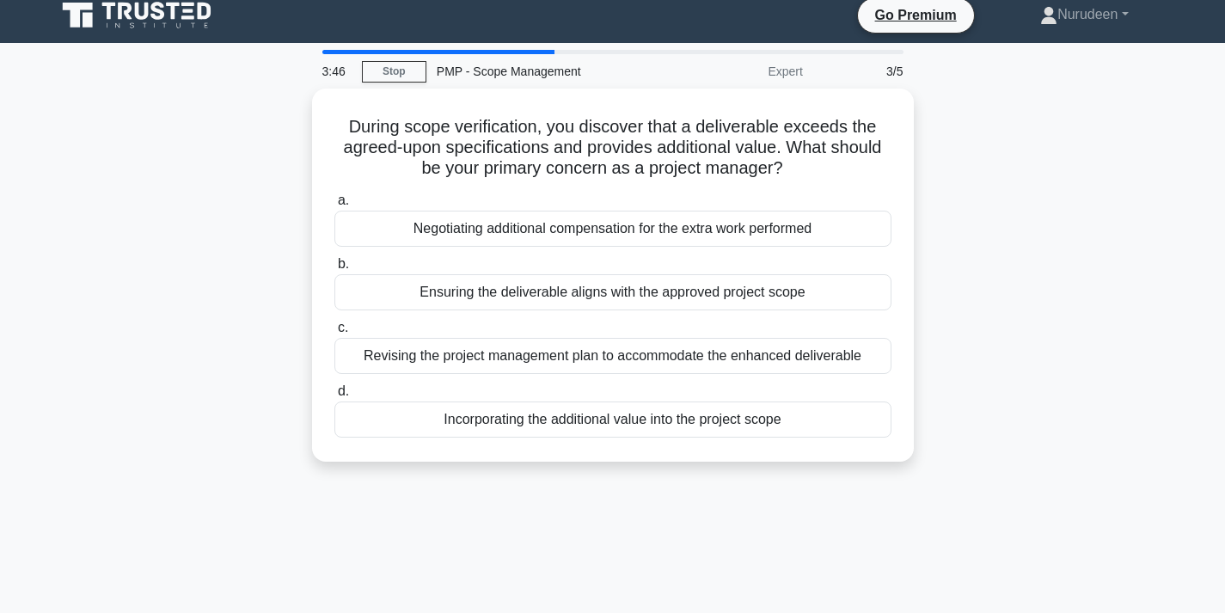
scroll to position [0, 0]
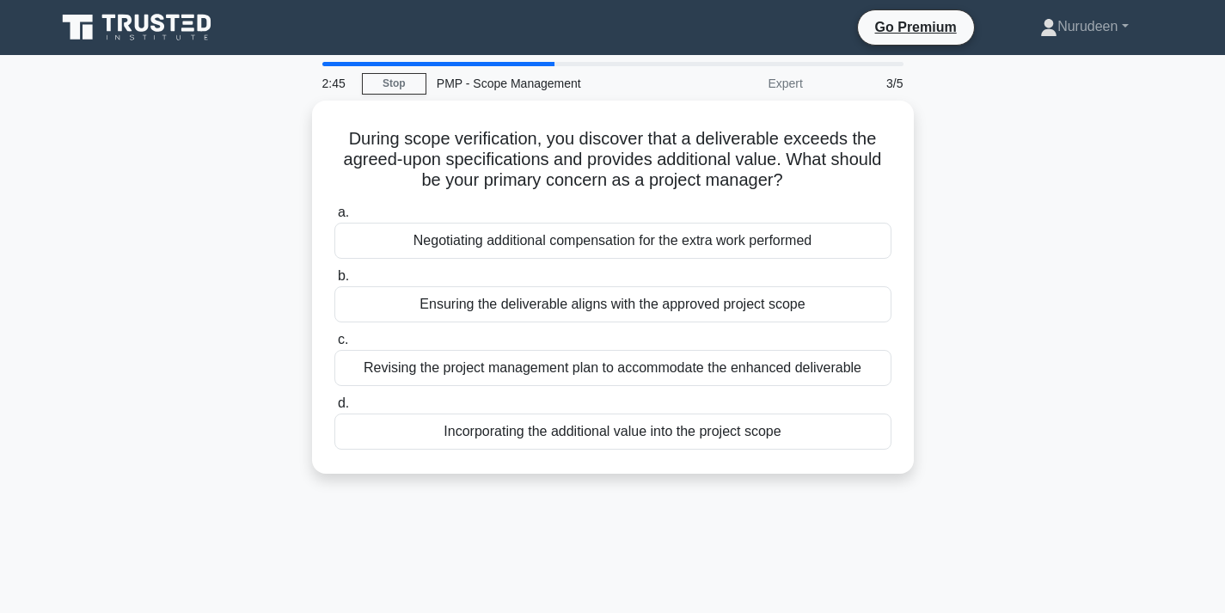
click at [558, 306] on div "Ensuring the deliverable aligns with the approved project scope" at bounding box center [612, 304] width 557 height 36
click at [334, 282] on input "b. Ensuring the deliverable aligns with the approved project scope" at bounding box center [334, 276] width 0 height 11
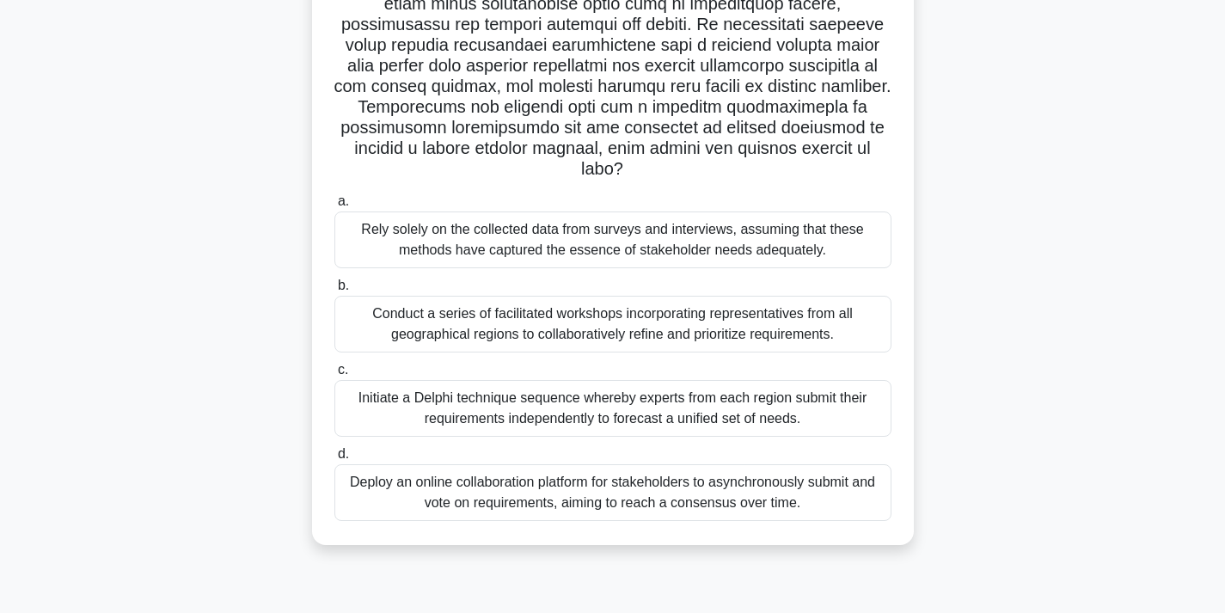
scroll to position [315, 0]
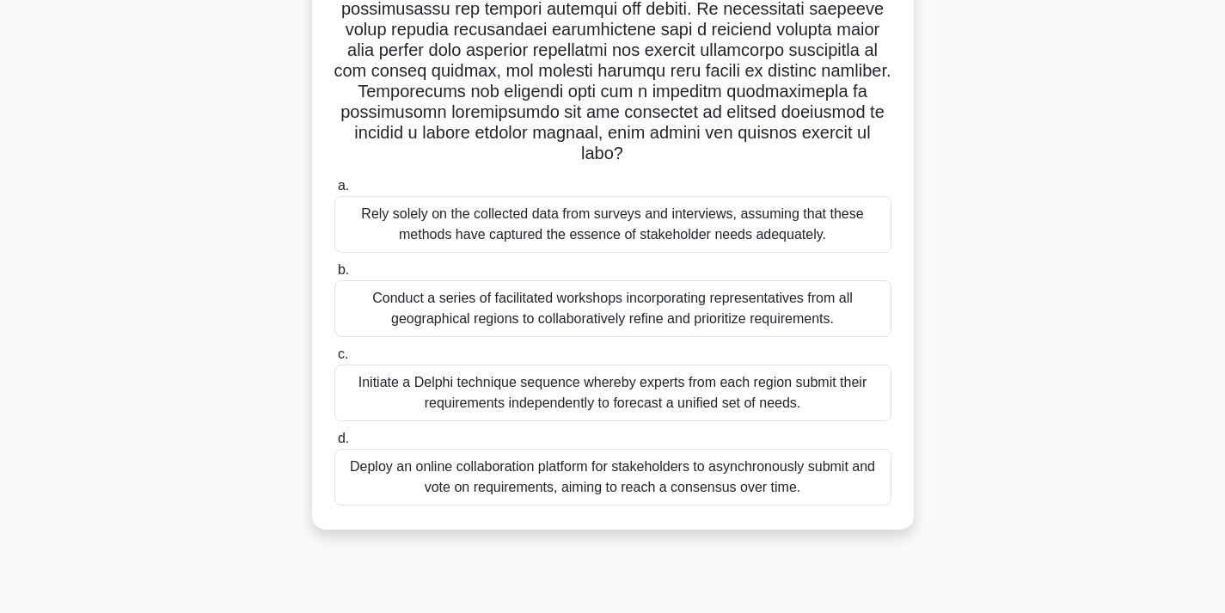
click at [486, 382] on div "Initiate a Delphi technique sequence whereby experts from each region submit th…" at bounding box center [612, 392] width 557 height 57
click at [334, 360] on input "c. Initiate a Delphi technique sequence whereby experts from each region submit…" at bounding box center [334, 354] width 0 height 11
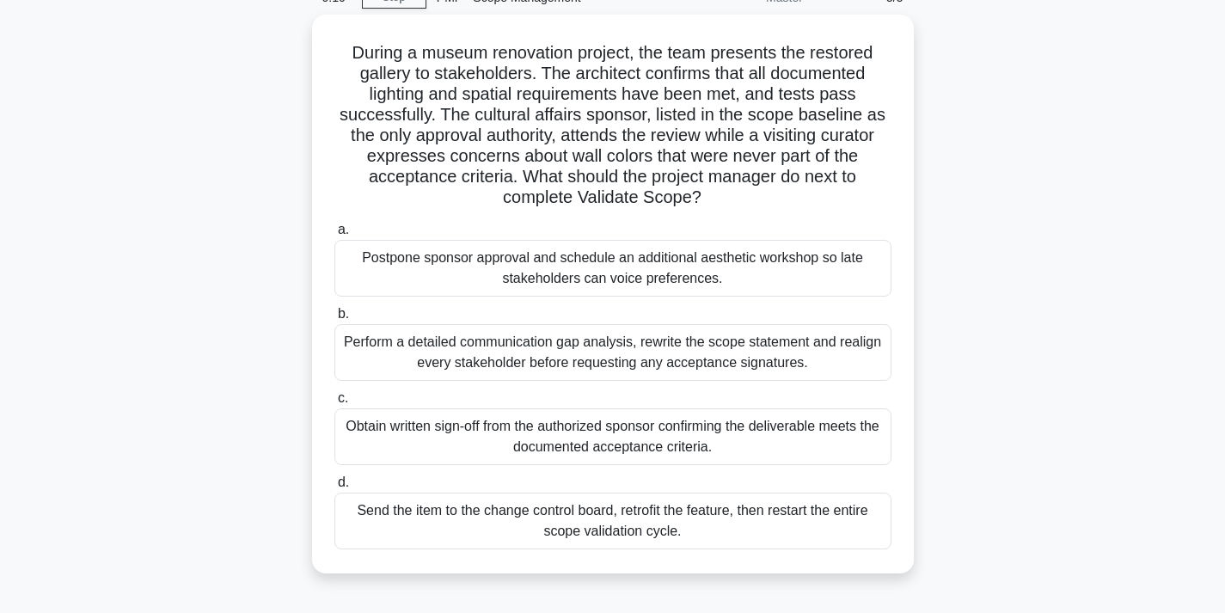
scroll to position [0, 0]
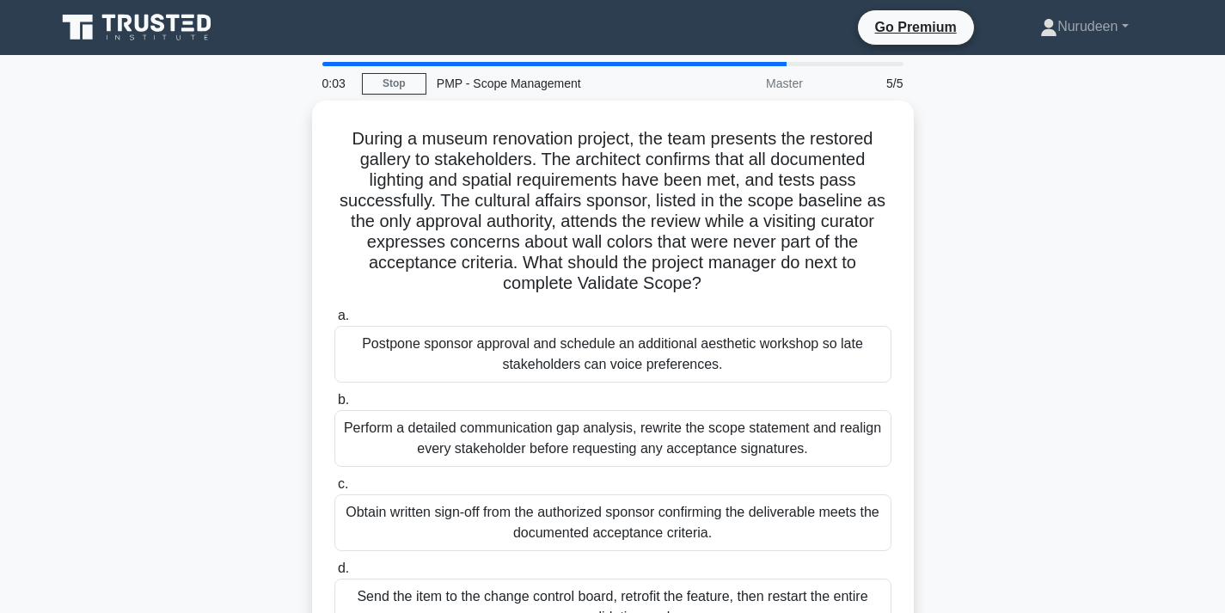
click at [542, 424] on div "Perform a detailed communication gap analysis, rewrite the scope statement and …" at bounding box center [612, 438] width 557 height 57
click at [334, 406] on input "b. Perform a detailed communication gap analysis, rewrite the scope statement a…" at bounding box center [334, 399] width 0 height 11
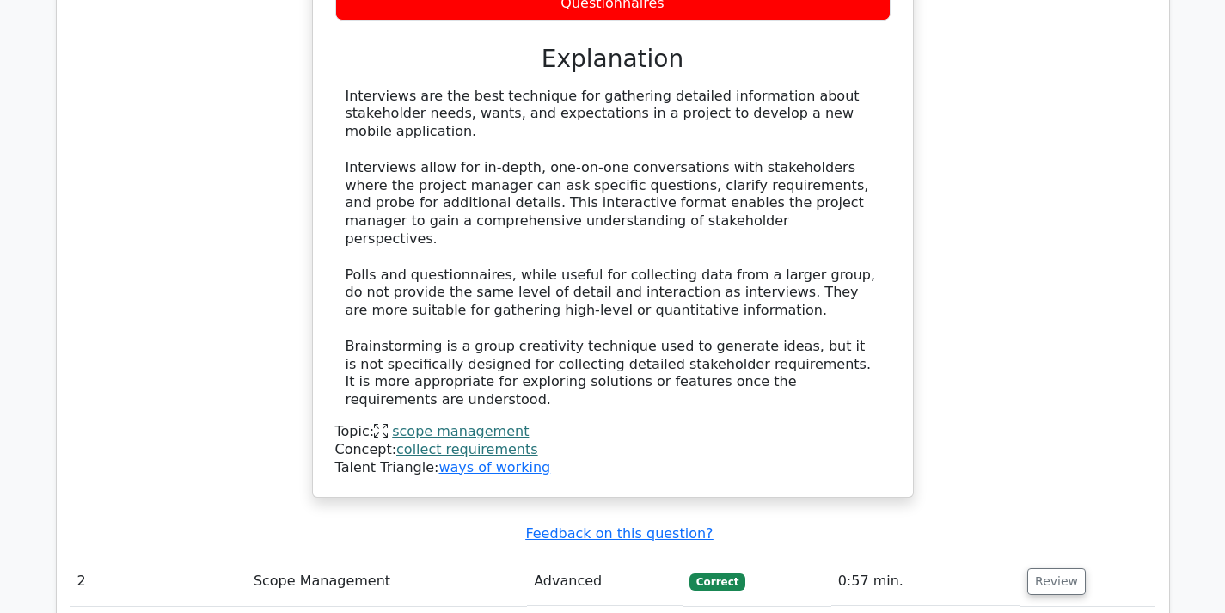
scroll to position [1891, 0]
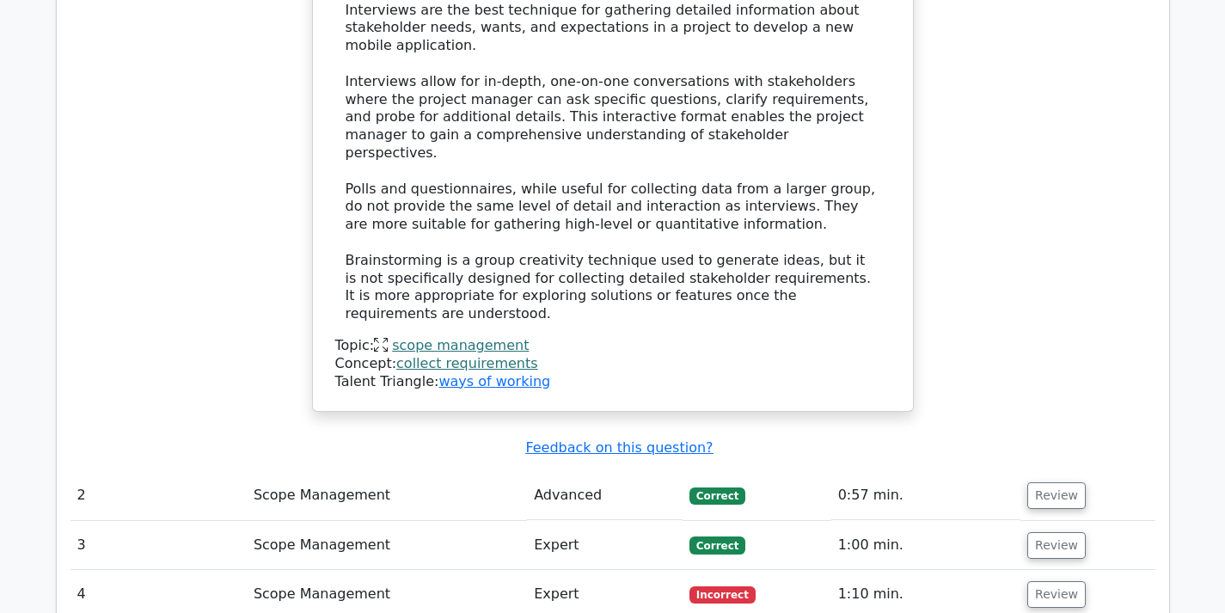
click at [1054, 482] on button "Review" at bounding box center [1056, 495] width 58 height 27
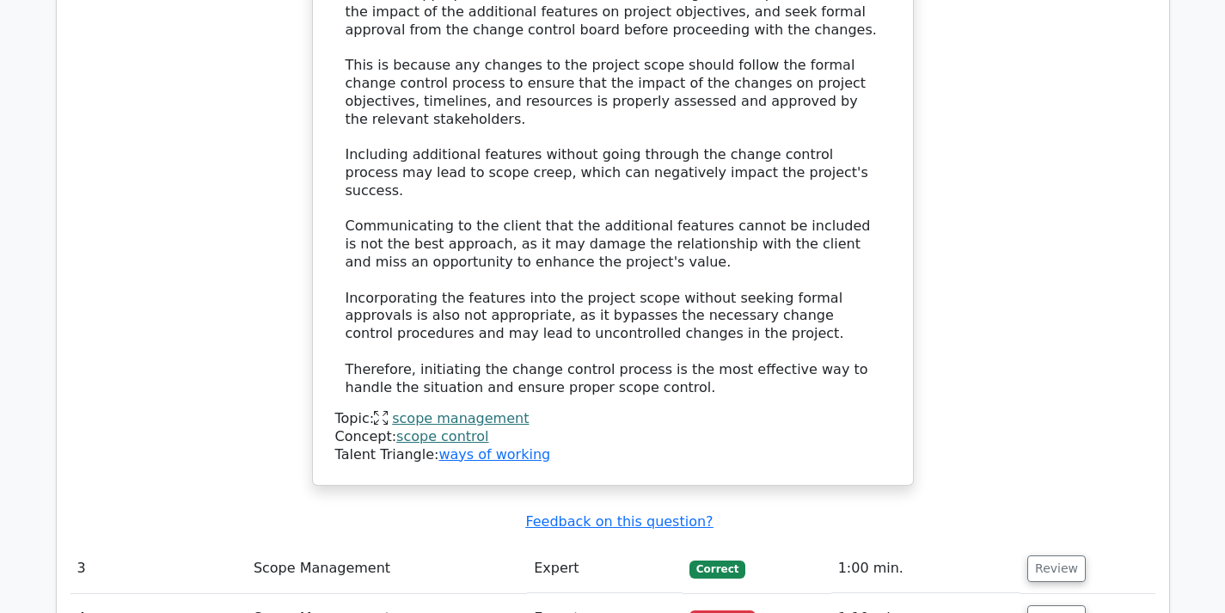
scroll to position [3094, 0]
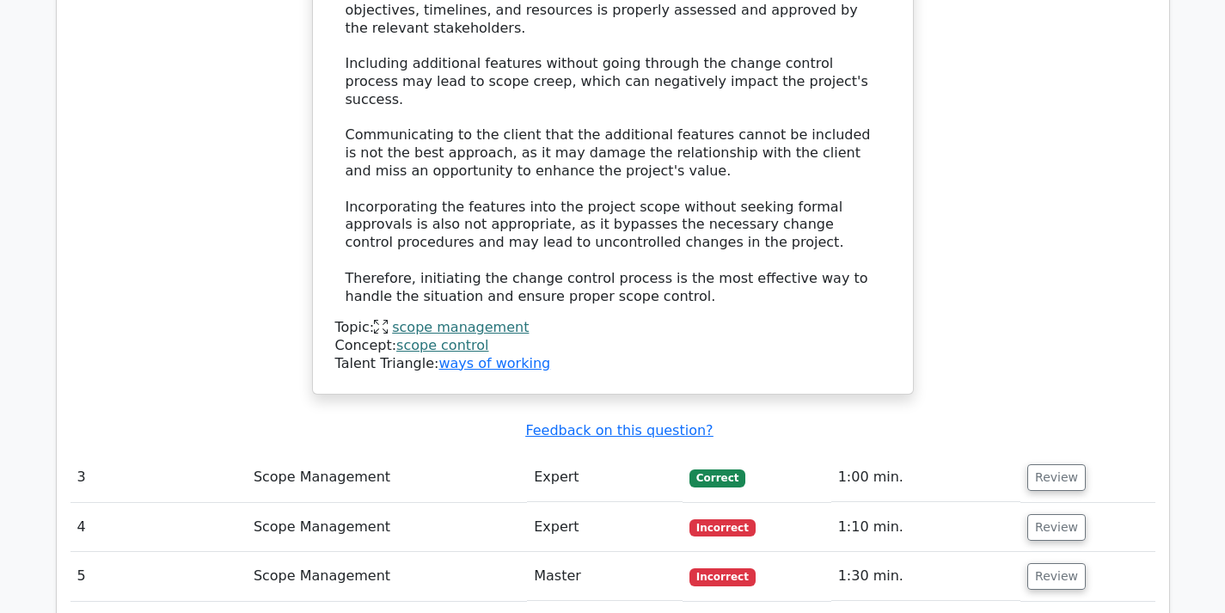
click at [1049, 464] on button "Review" at bounding box center [1056, 477] width 58 height 27
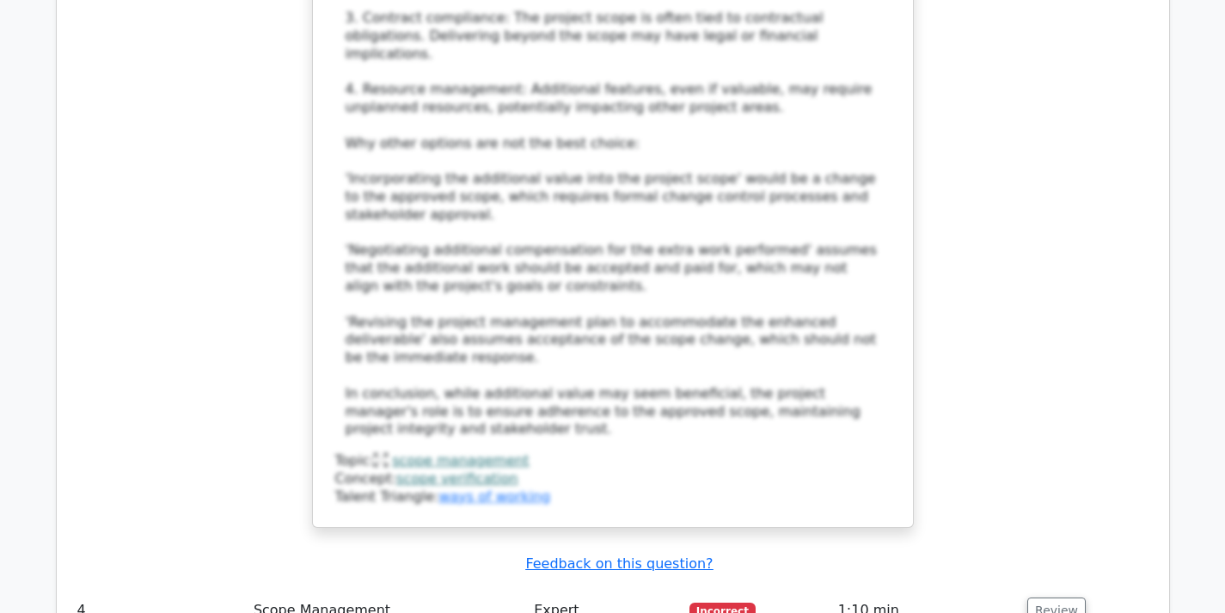
scroll to position [4469, 0]
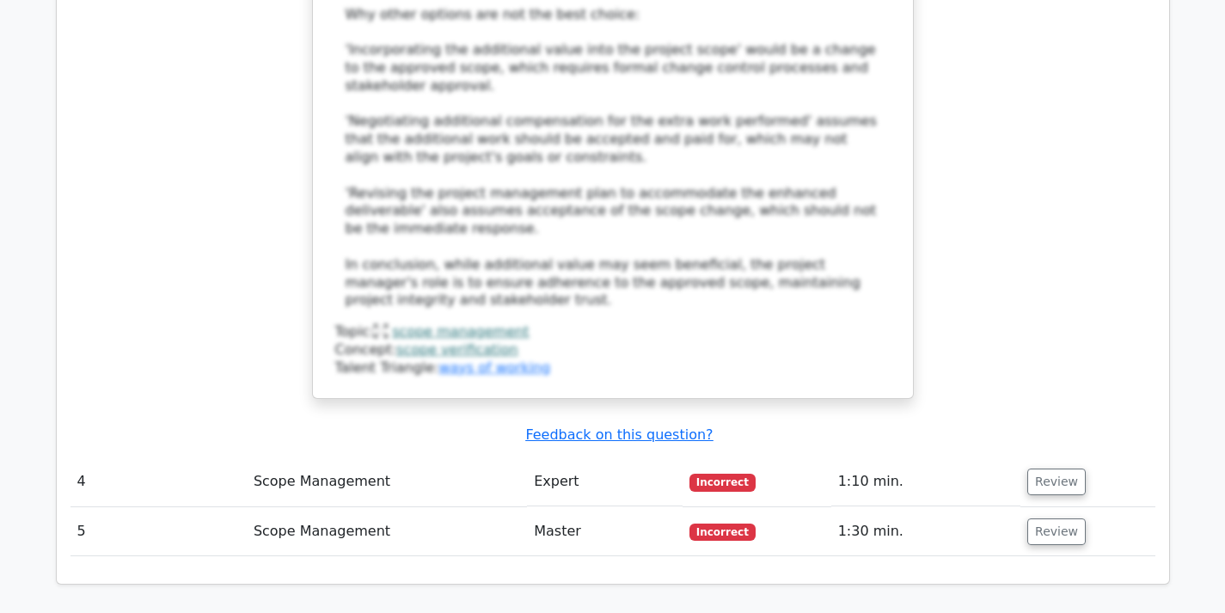
click at [1056, 468] on button "Review" at bounding box center [1056, 481] width 58 height 27
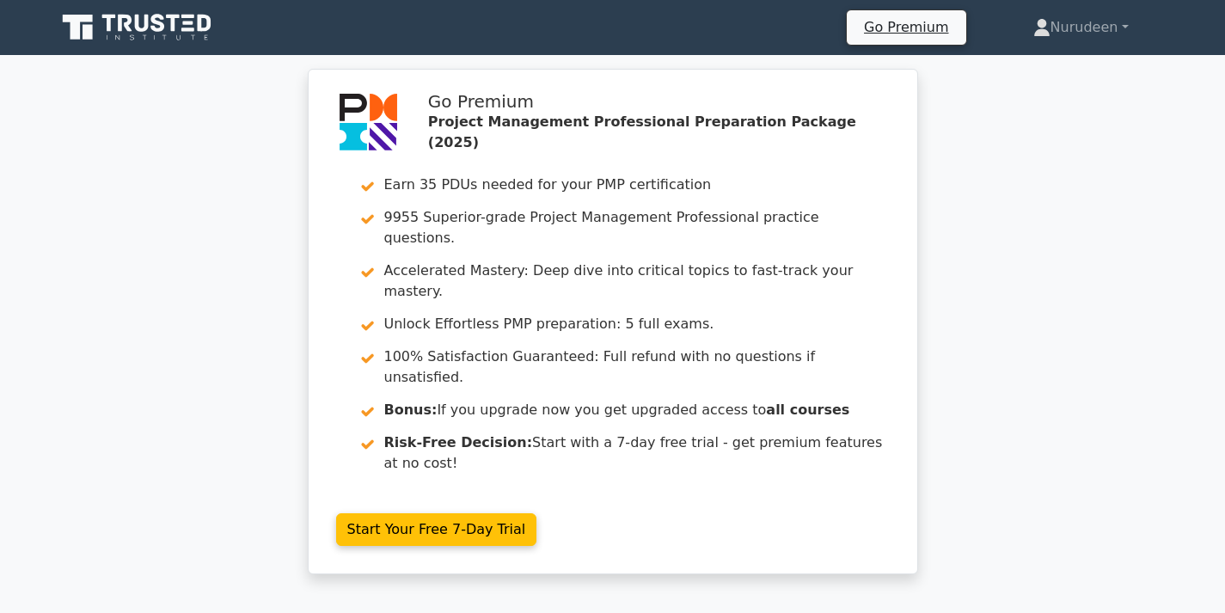
scroll to position [344, 0]
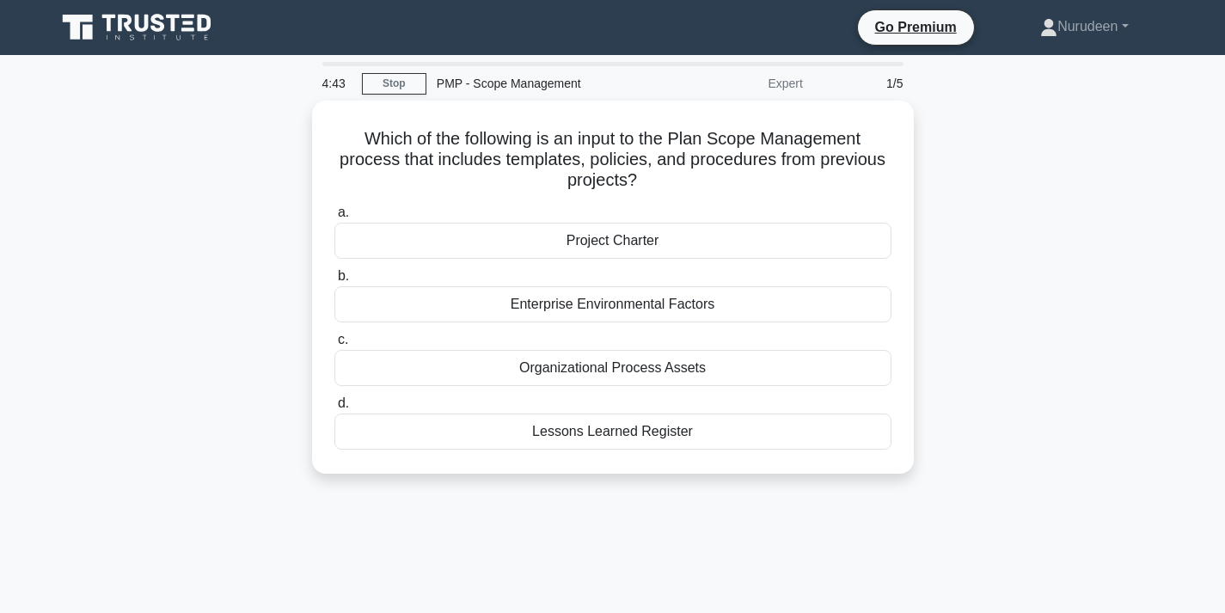
click at [629, 431] on div "Lessons Learned Register" at bounding box center [612, 431] width 557 height 36
click at [334, 409] on input "d. Lessons Learned Register" at bounding box center [334, 403] width 0 height 11
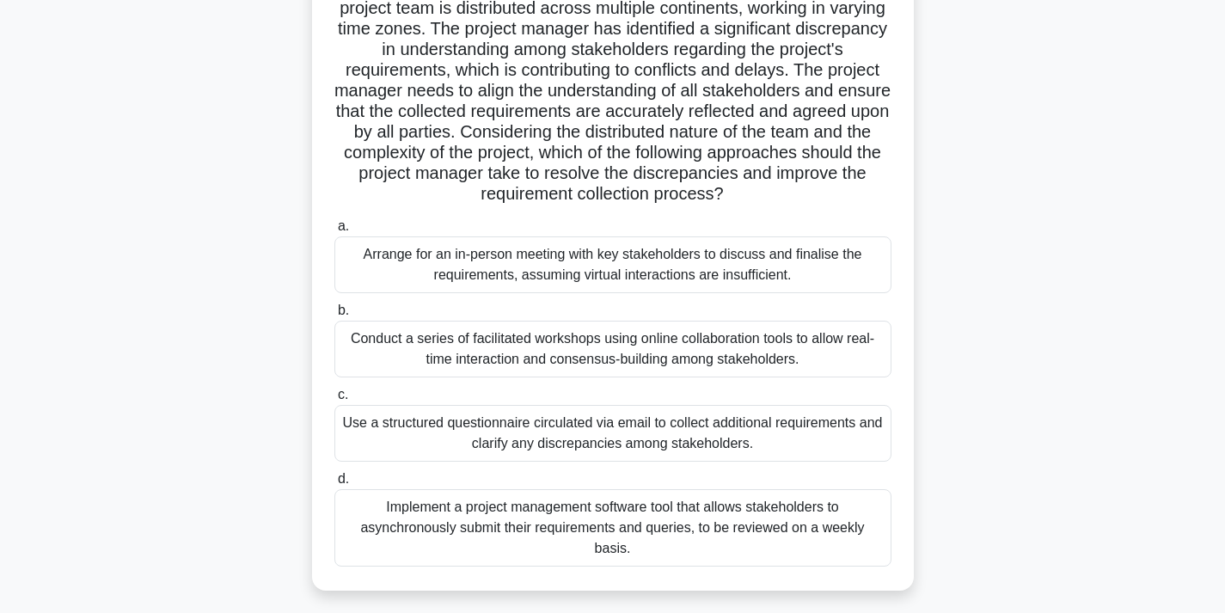
scroll to position [172, 0]
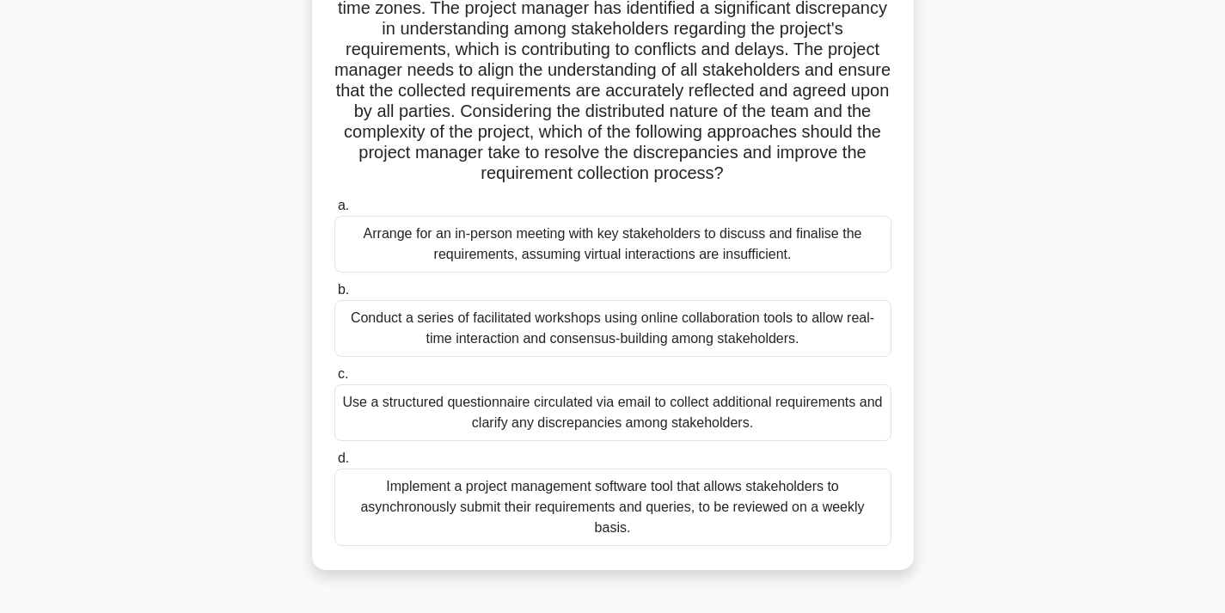
click at [580, 322] on div "Conduct a series of facilitated workshops using online collaboration tools to a…" at bounding box center [612, 328] width 557 height 57
click at [334, 296] on input "b. Conduct a series of facilitated workshops using online collaboration tools t…" at bounding box center [334, 289] width 0 height 11
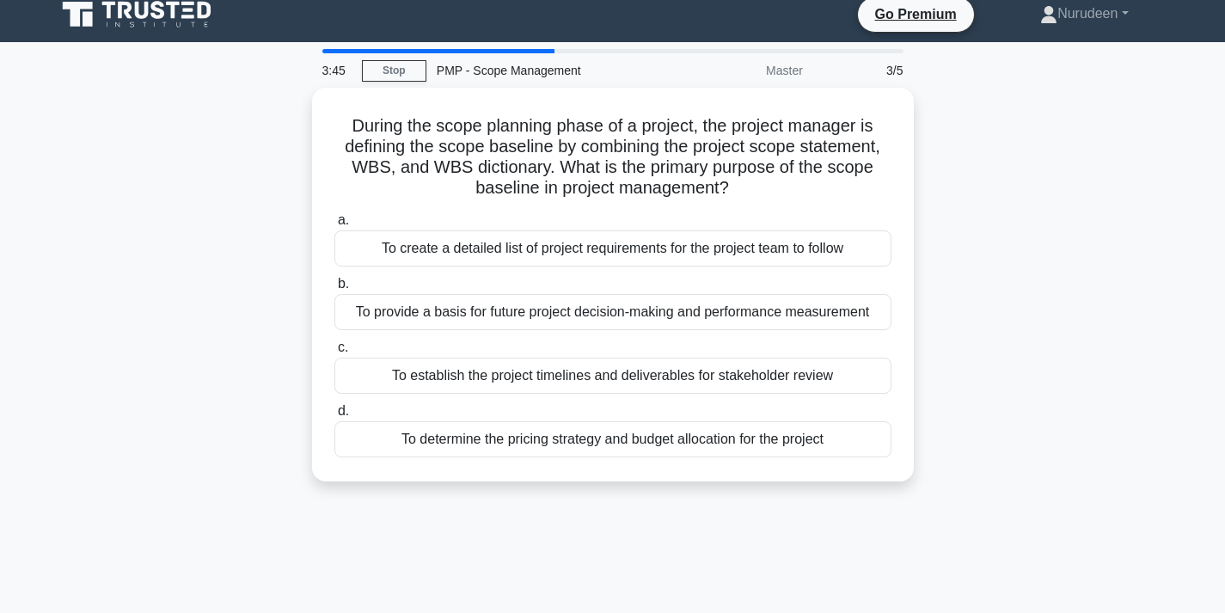
scroll to position [0, 0]
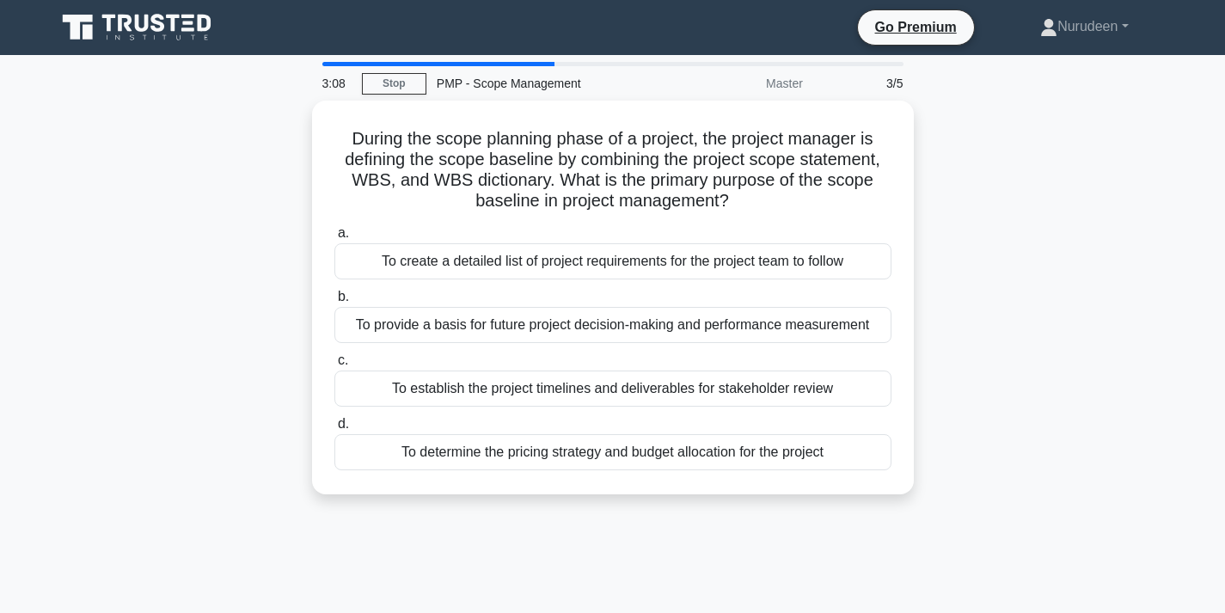
click at [538, 383] on div "To establish the project timelines and deliverables for stakeholder review" at bounding box center [612, 388] width 557 height 36
click at [334, 366] on input "c. To establish the project timelines and deliverables for stakeholder review" at bounding box center [334, 360] width 0 height 11
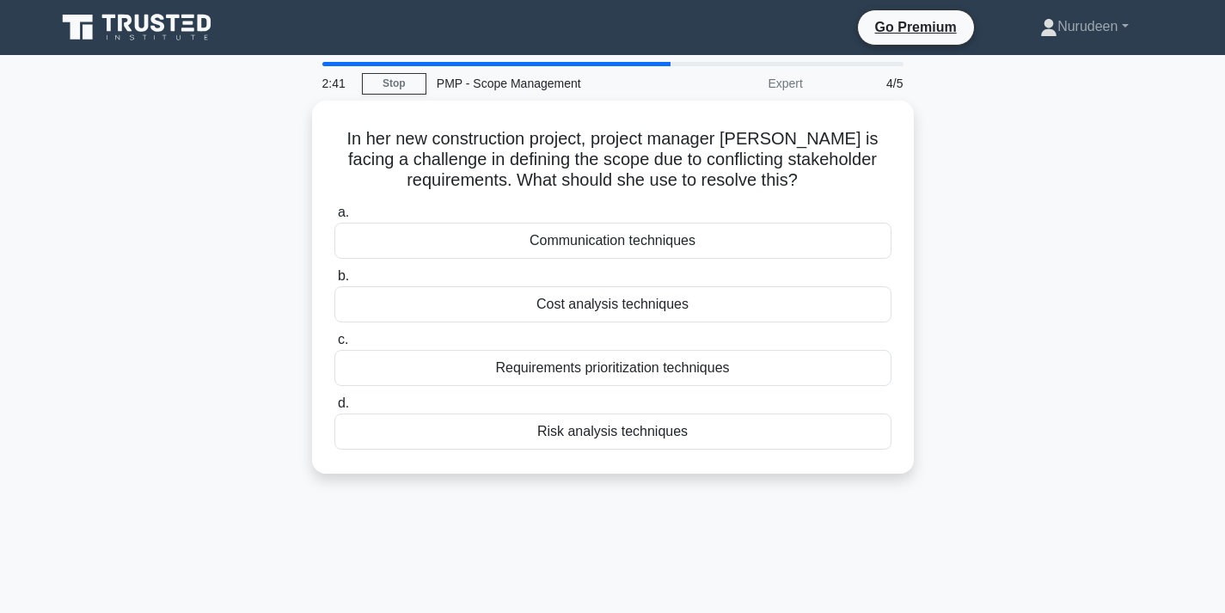
click at [614, 372] on div "Requirements prioritization techniques" at bounding box center [612, 368] width 557 height 36
click at [334, 345] on input "c. Requirements prioritization techniques" at bounding box center [334, 339] width 0 height 11
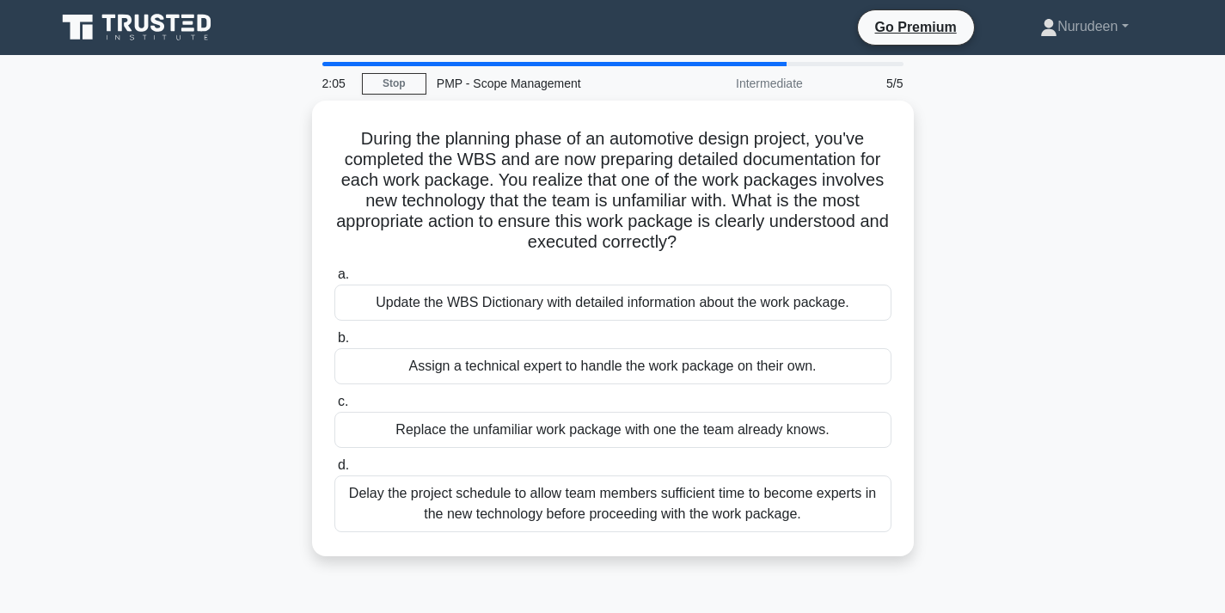
click at [611, 301] on div "Update the WBS Dictionary with detailed information about the work package." at bounding box center [612, 302] width 557 height 36
click at [334, 280] on input "a. Update the WBS Dictionary with detailed information about the work package." at bounding box center [334, 274] width 0 height 11
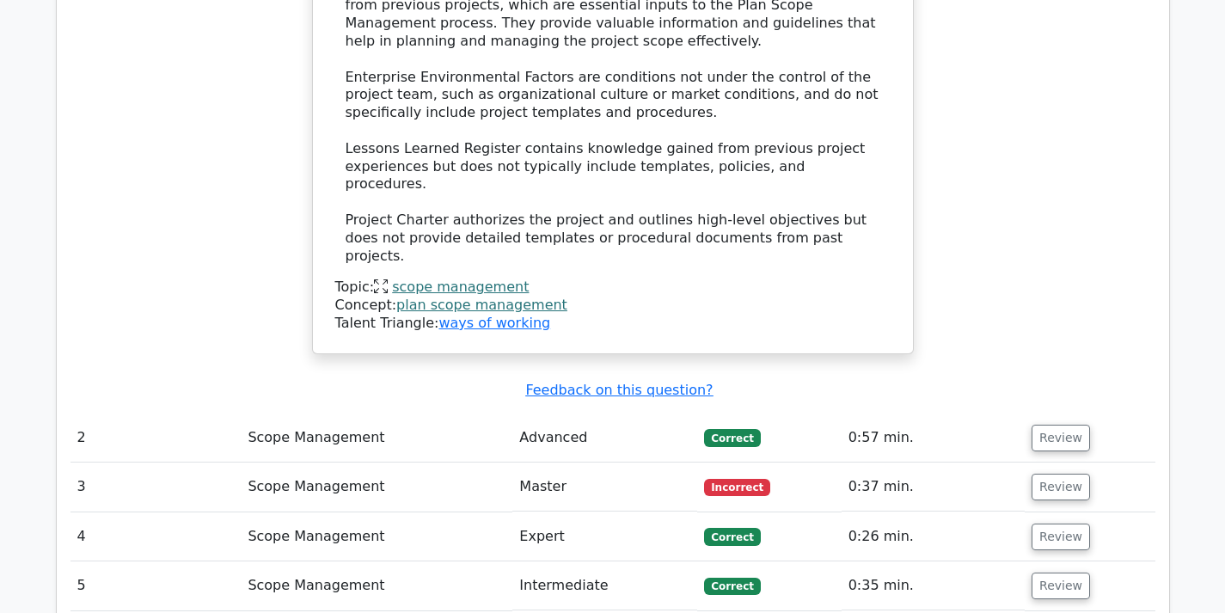
scroll to position [1891, 0]
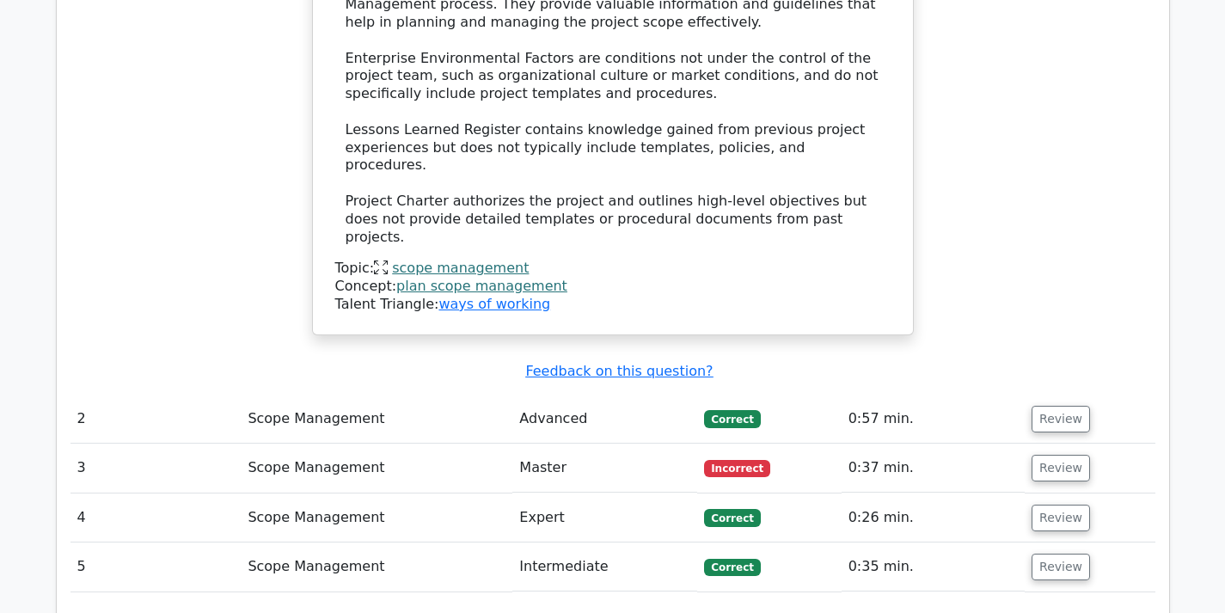
click at [1048, 406] on button "Review" at bounding box center [1060, 419] width 58 height 27
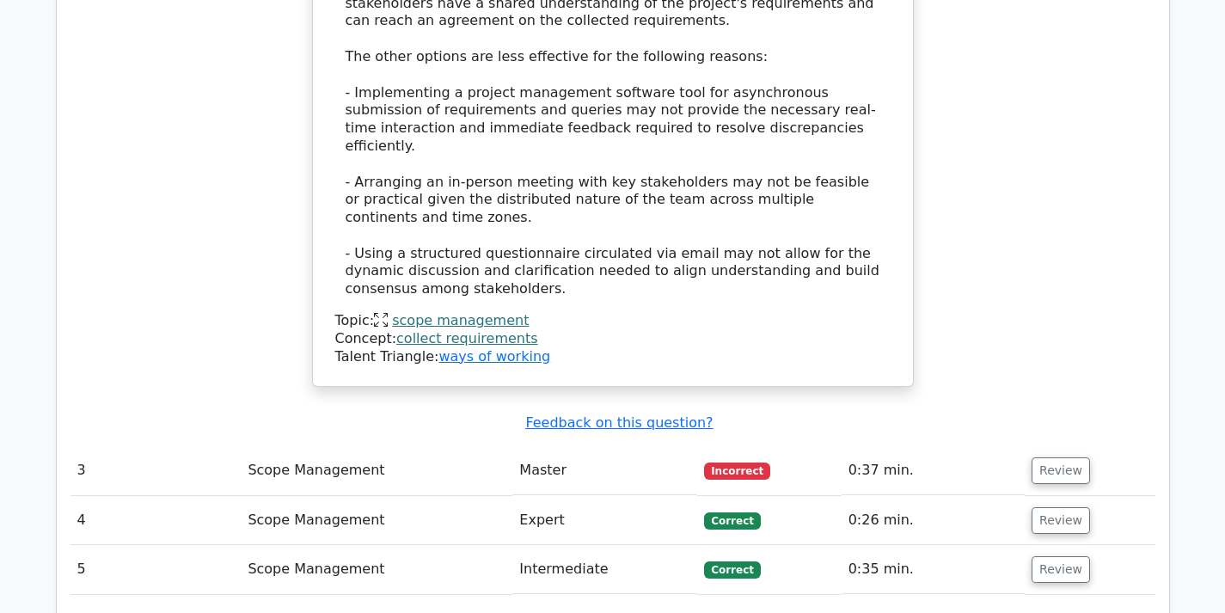
scroll to position [3352, 0]
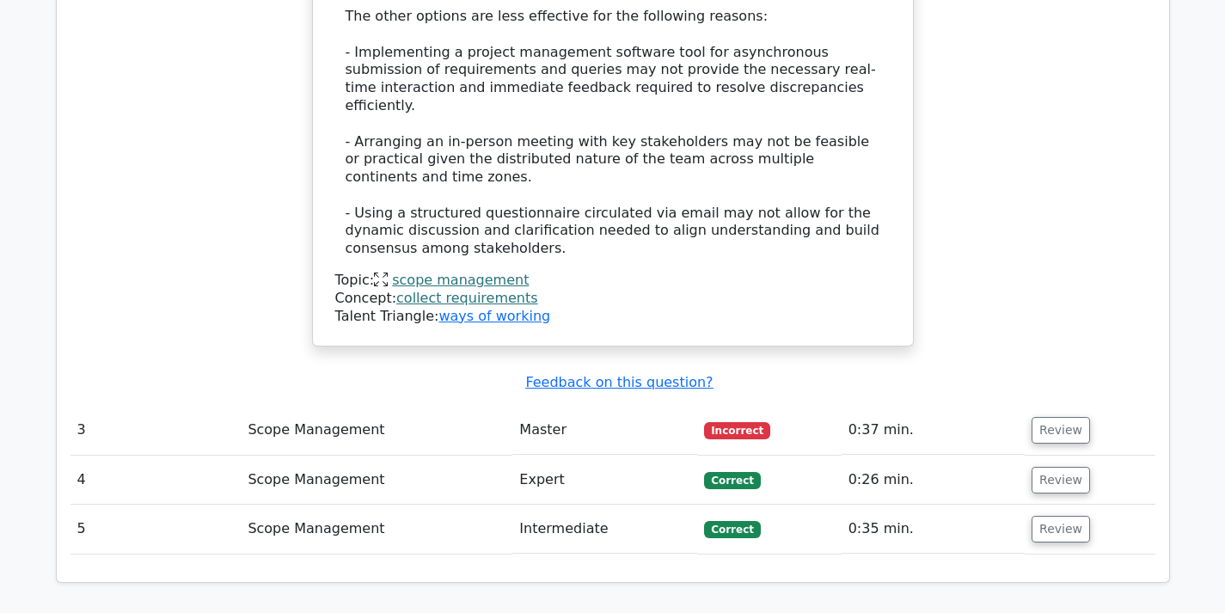
click at [1056, 417] on button "Review" at bounding box center [1060, 430] width 58 height 27
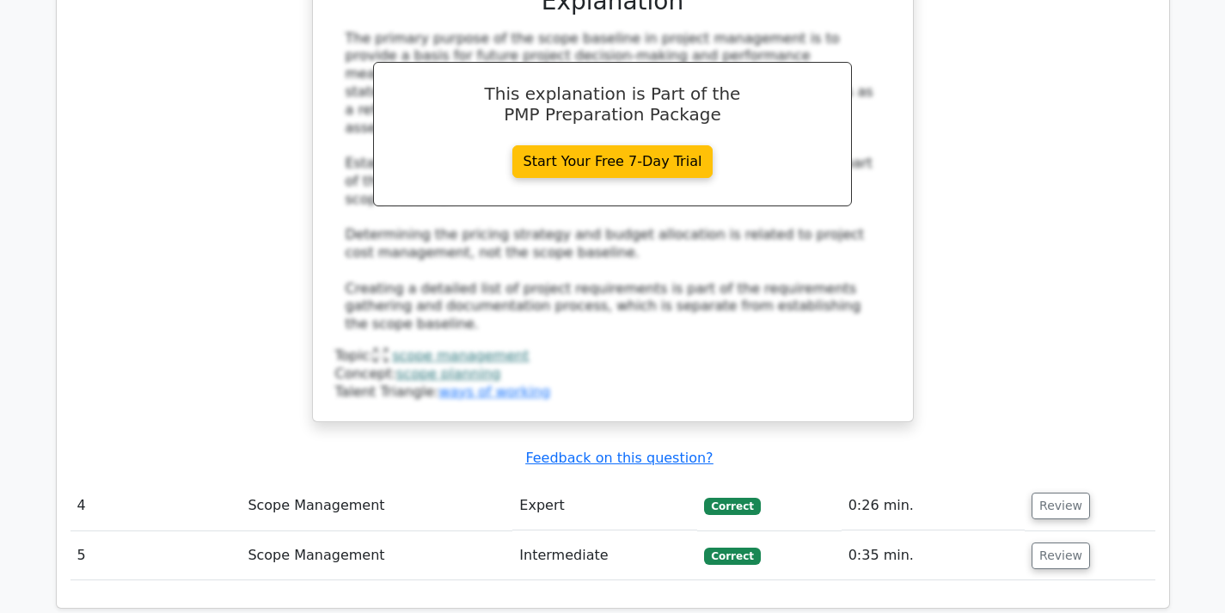
scroll to position [4211, 0]
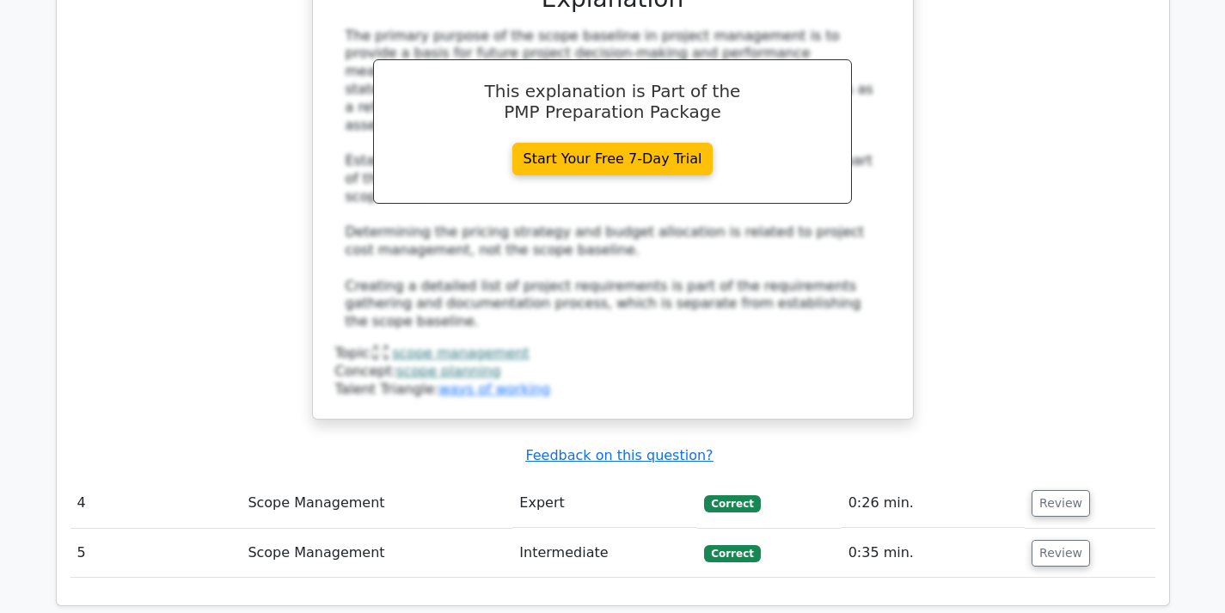
click at [1040, 490] on button "Review" at bounding box center [1060, 503] width 58 height 27
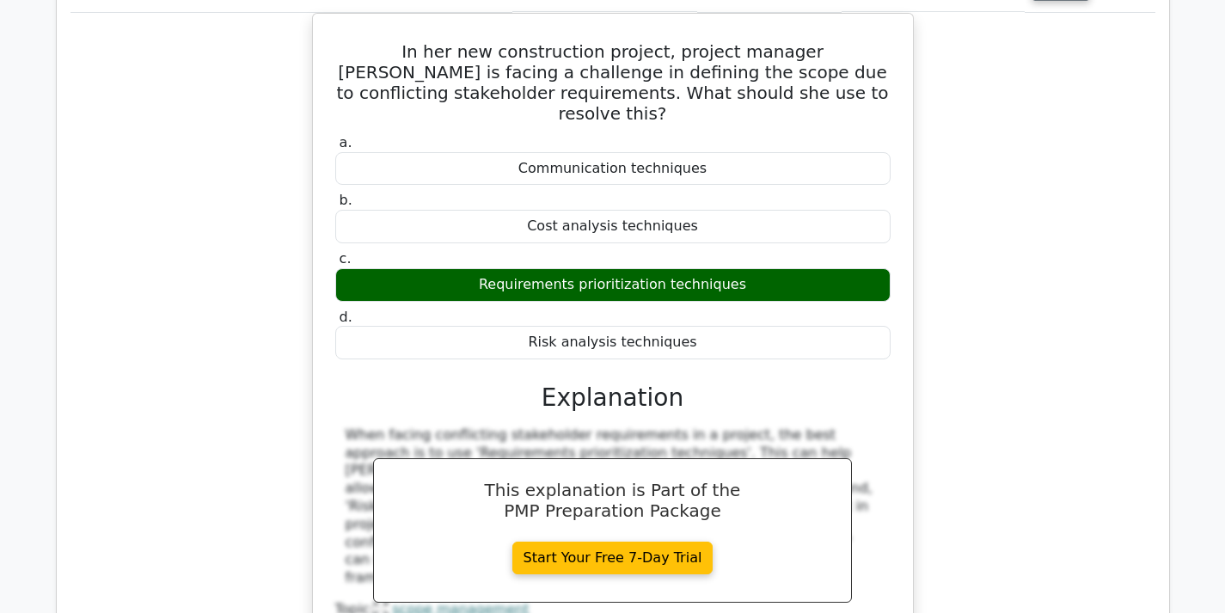
scroll to position [4813, 0]
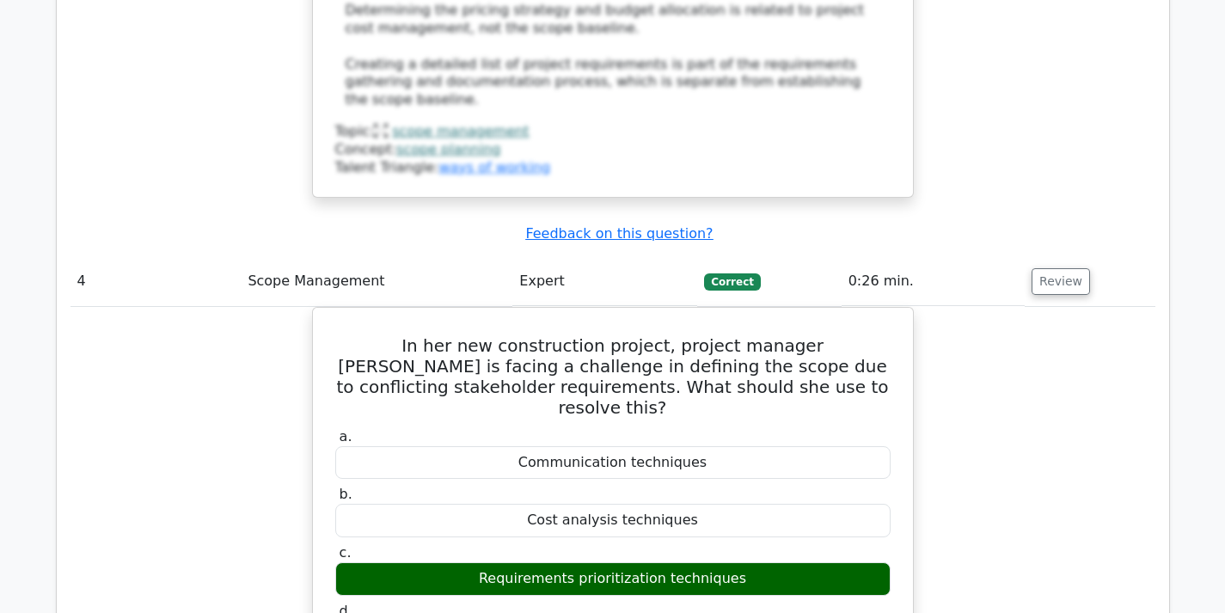
scroll to position [4297, 0]
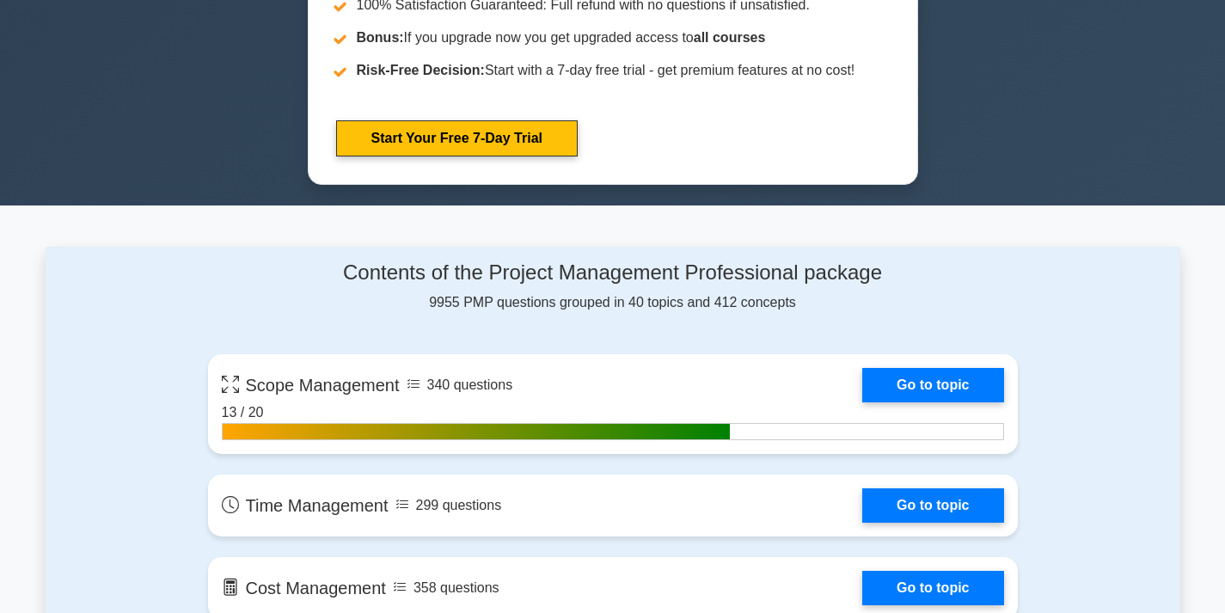
scroll to position [1203, 0]
